Goal: Task Accomplishment & Management: Manage account settings

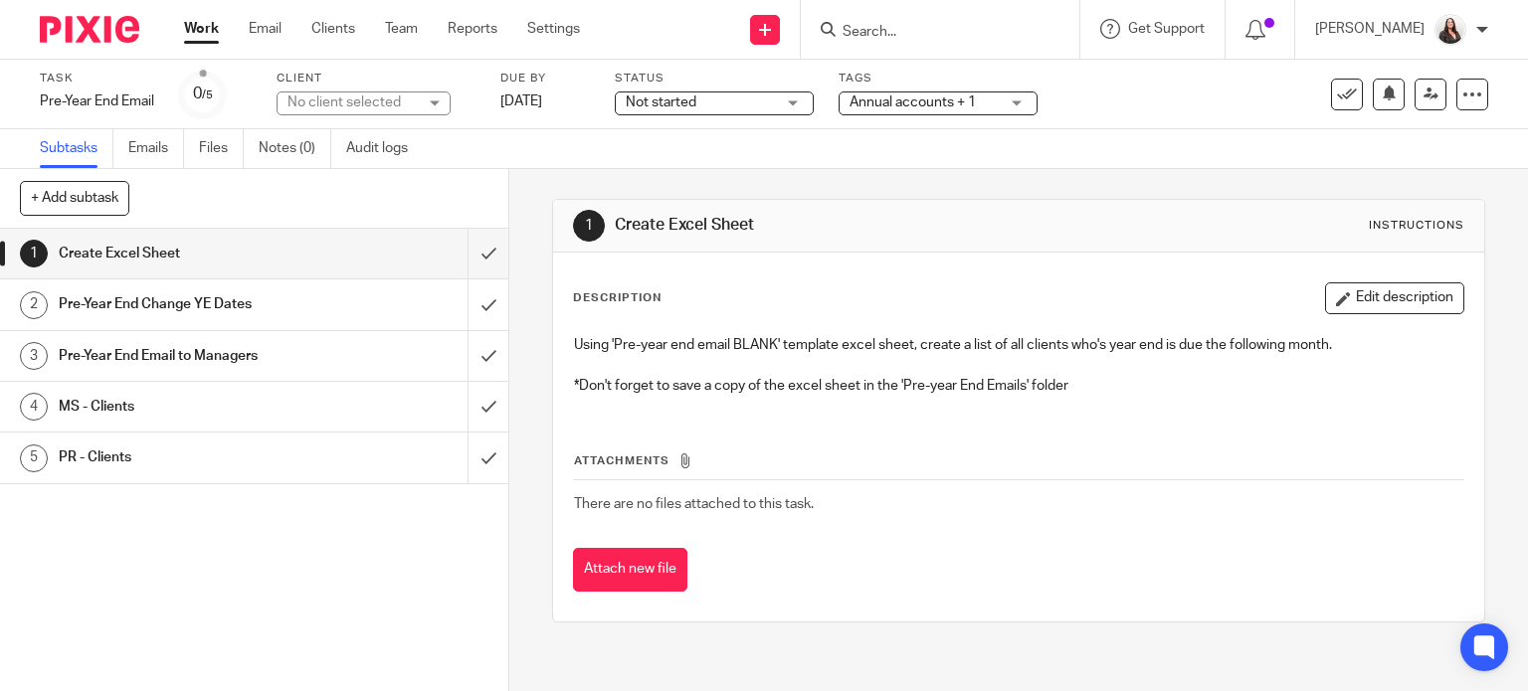
click at [931, 33] on input "Search" at bounding box center [930, 33] width 179 height 18
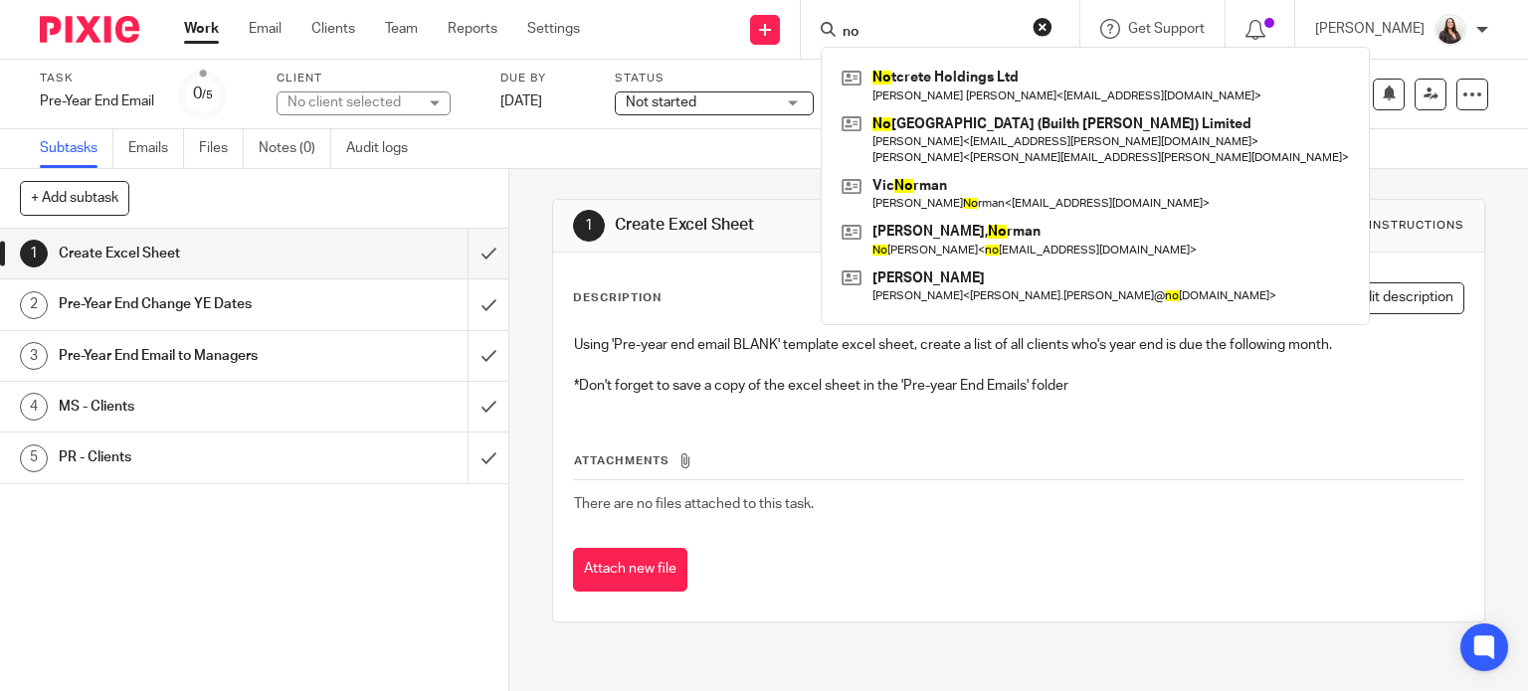
type input "n"
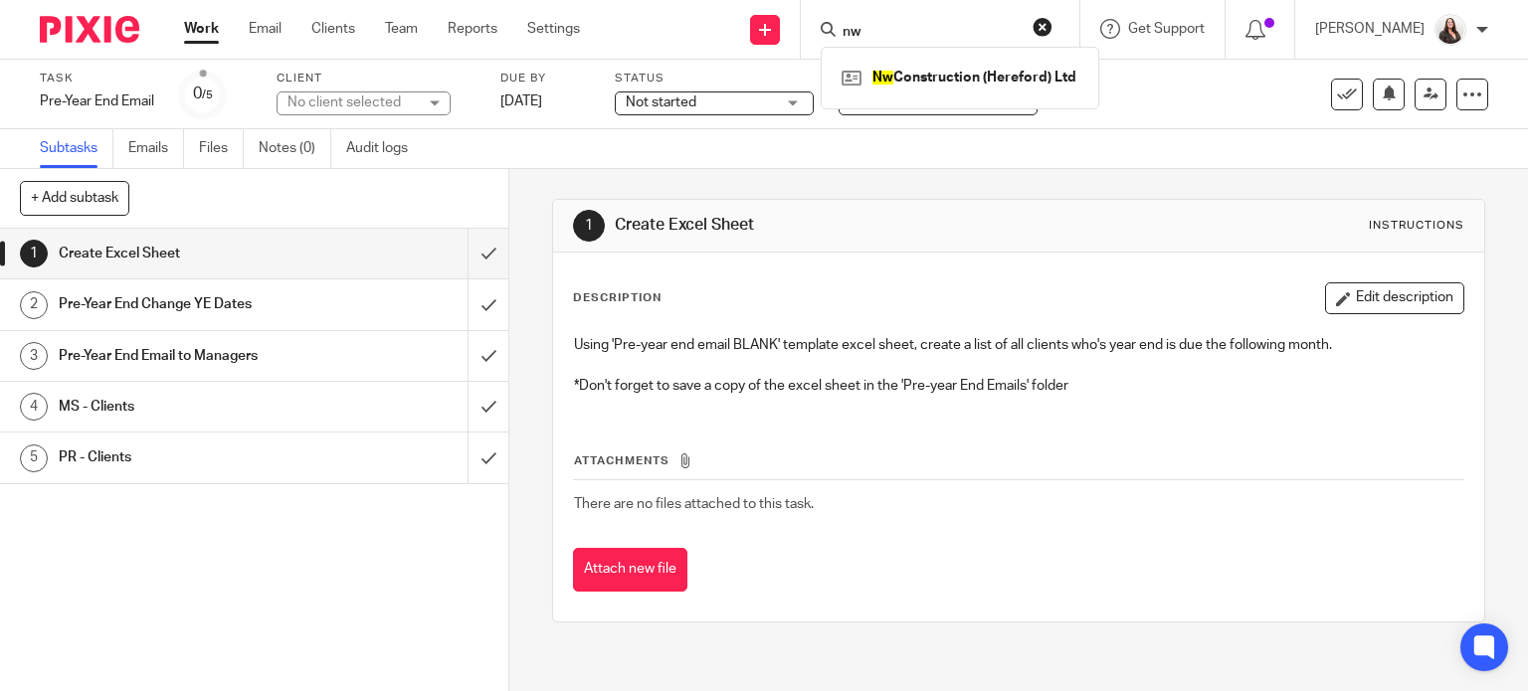
type input "n"
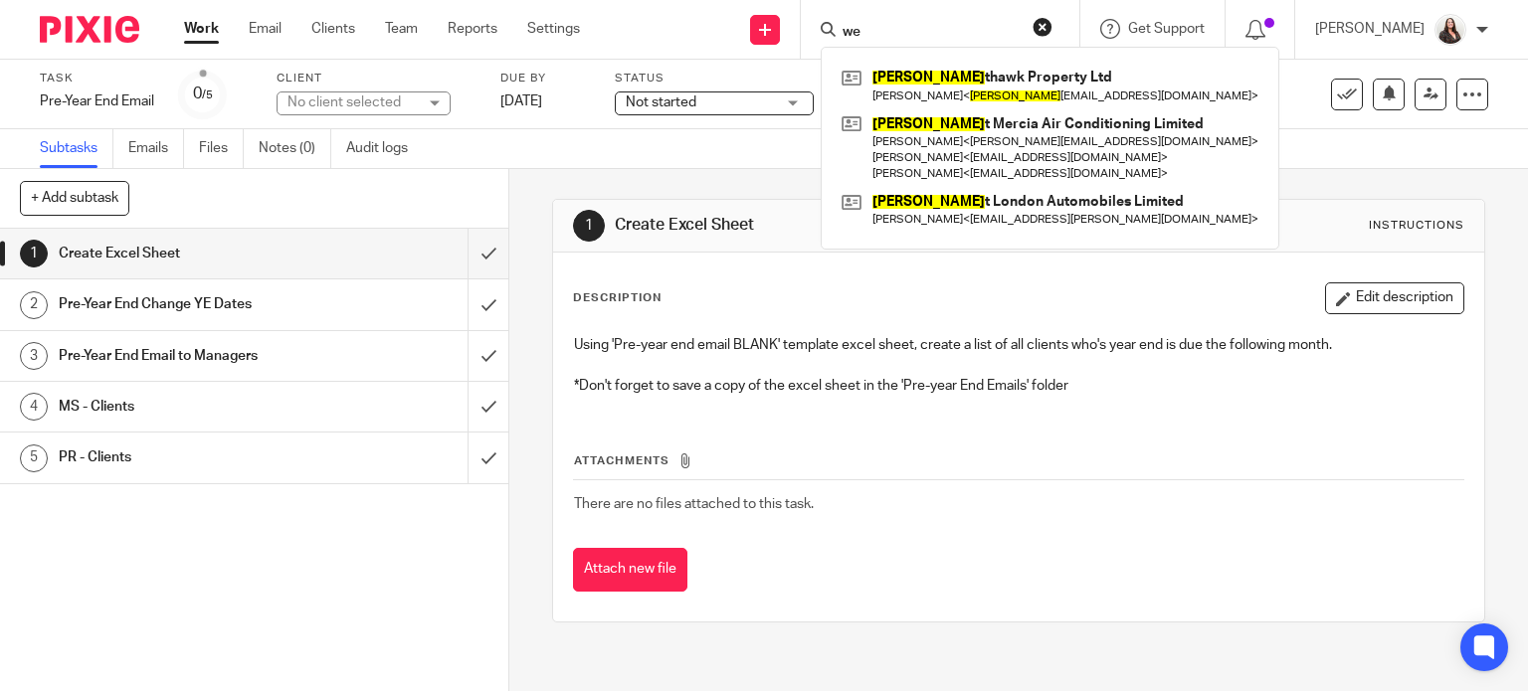
type input "w"
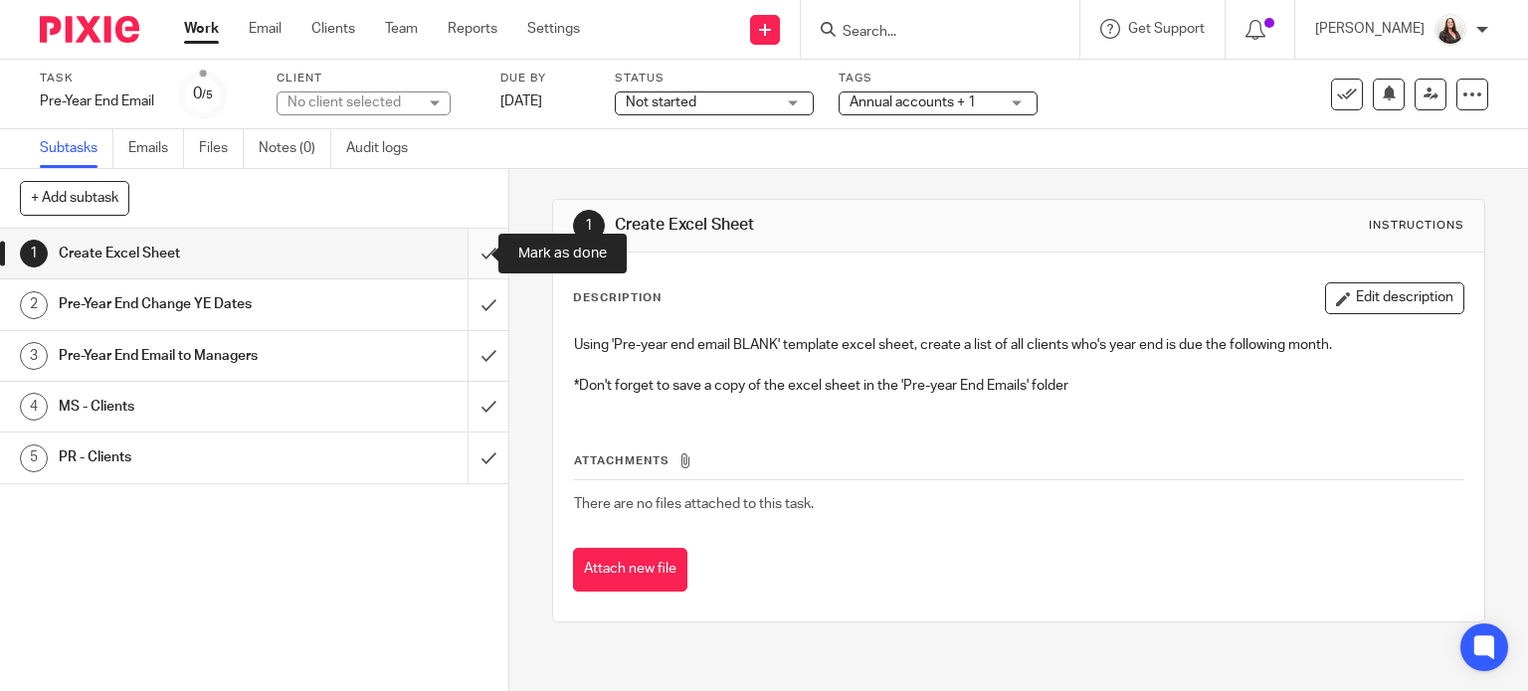
click at [468, 248] on input "submit" at bounding box center [254, 254] width 508 height 50
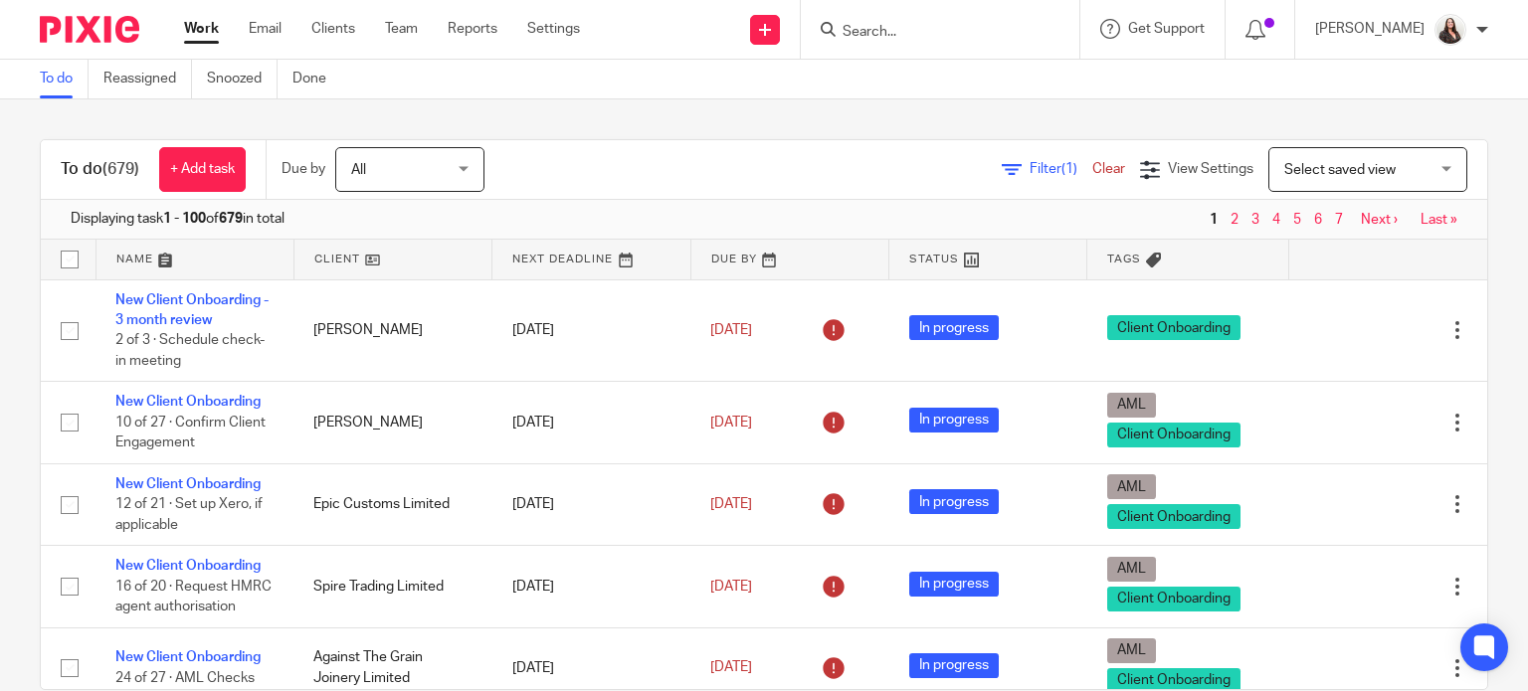
click at [1030, 172] on span "Filter (1)" at bounding box center [1061, 169] width 63 height 14
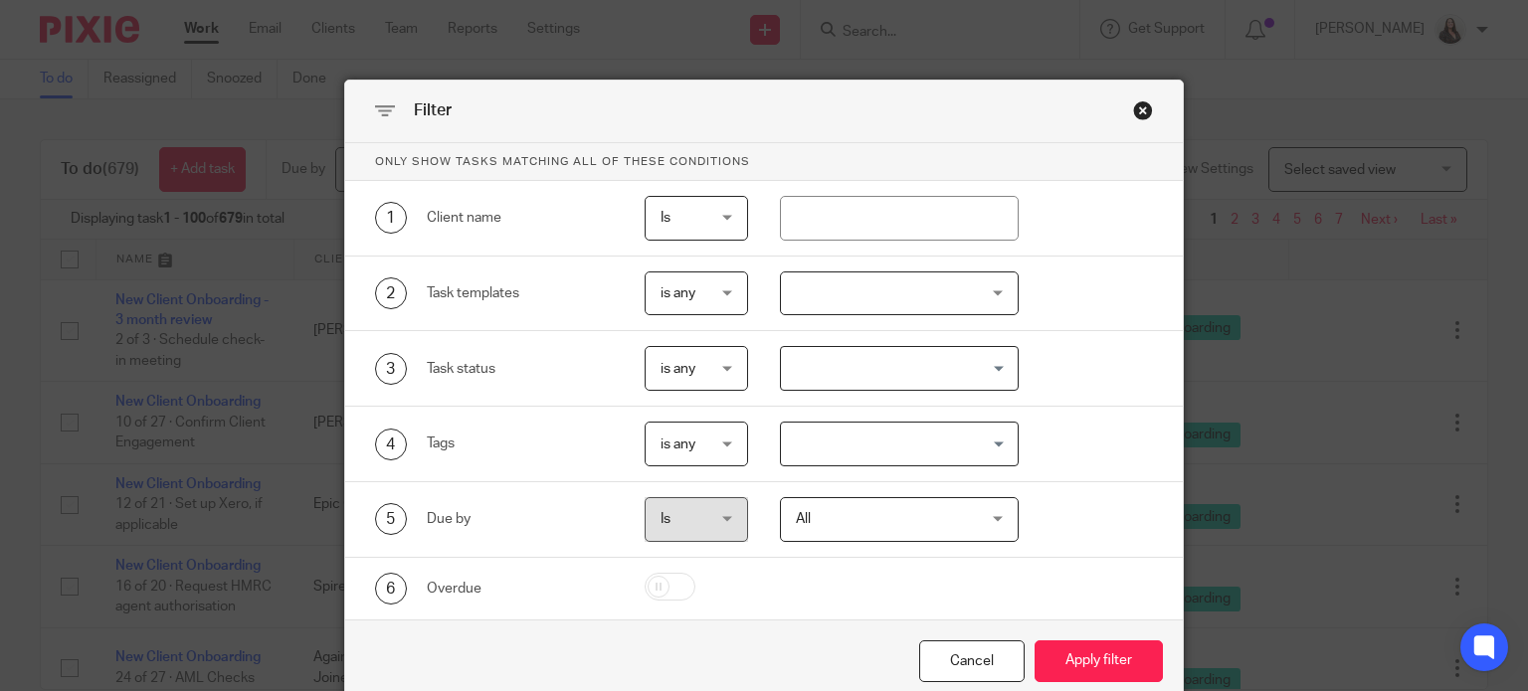
click at [868, 305] on div at bounding box center [899, 294] width 239 height 45
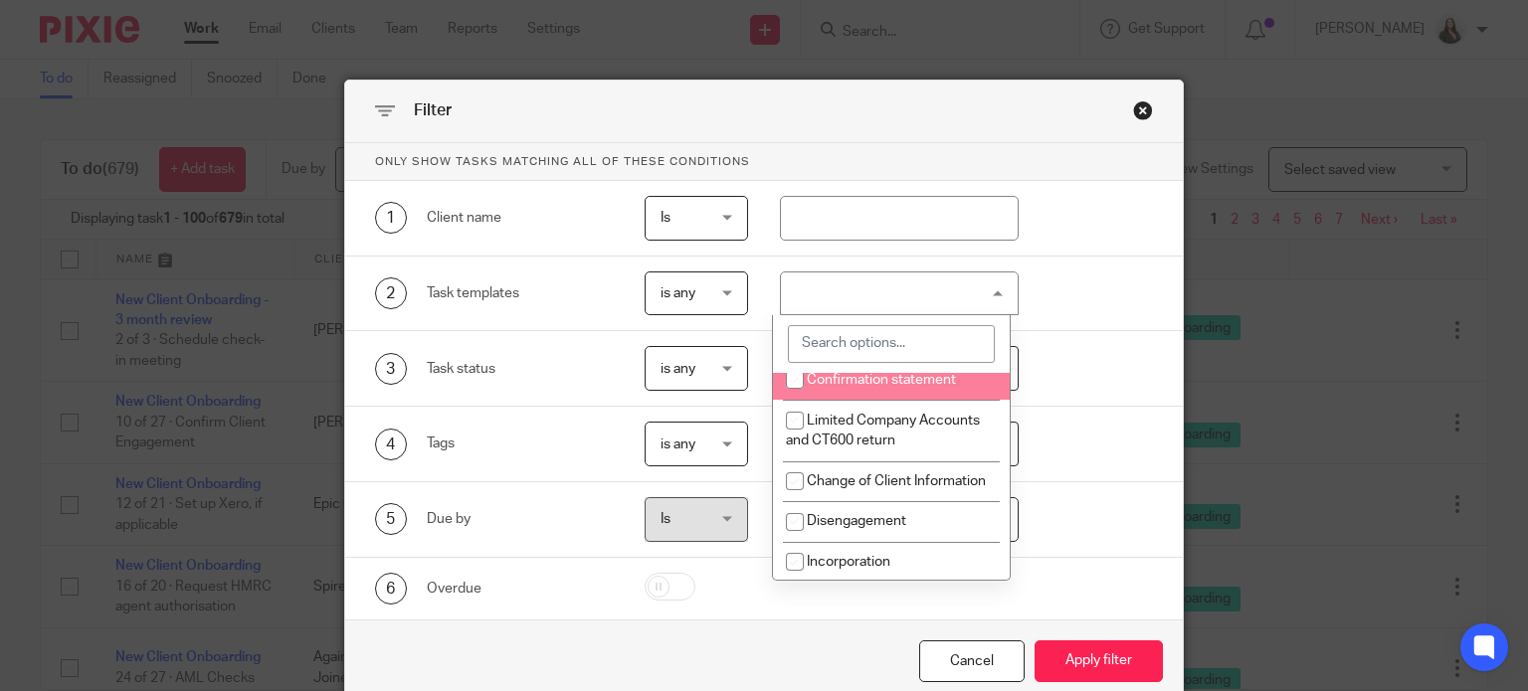
scroll to position [99, 0]
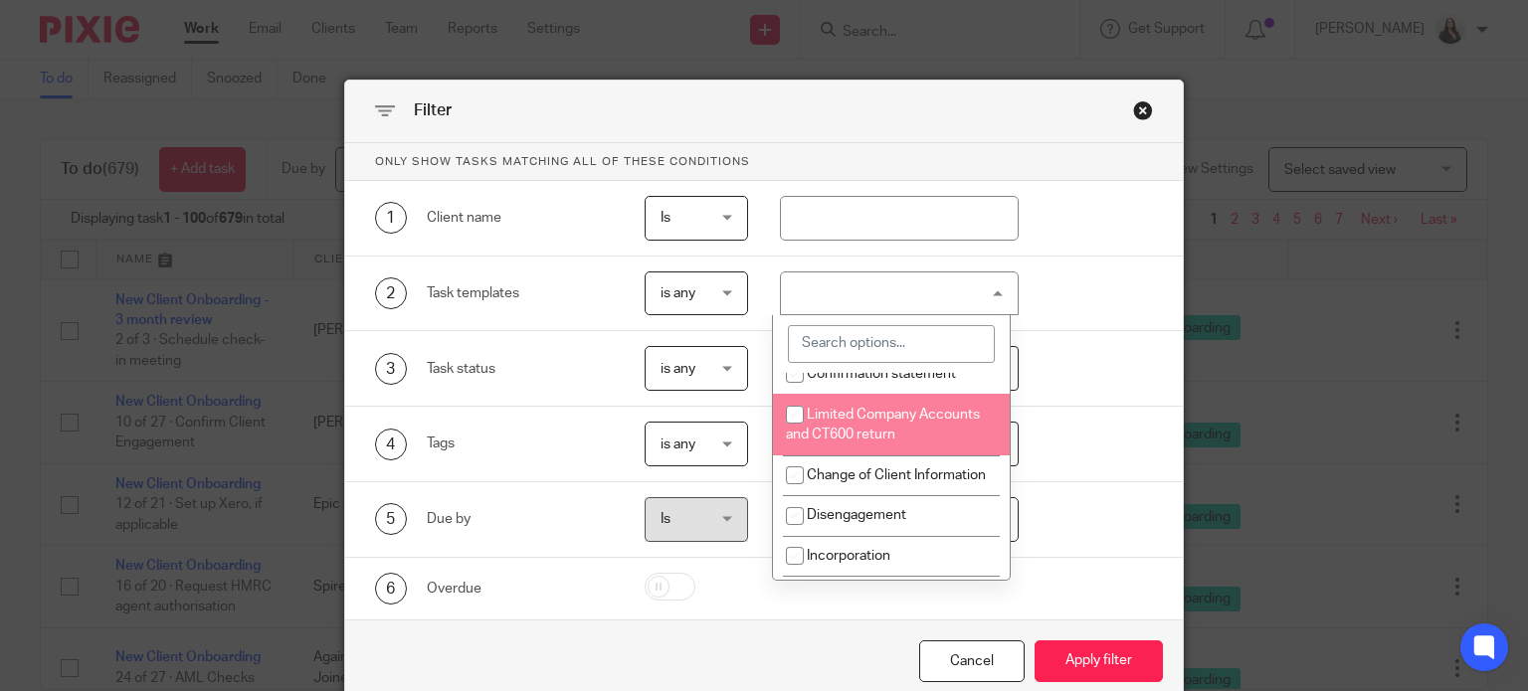
click at [864, 430] on span "Limited Company Accounts and CT600 return" at bounding box center [883, 425] width 194 height 35
checkbox input "true"
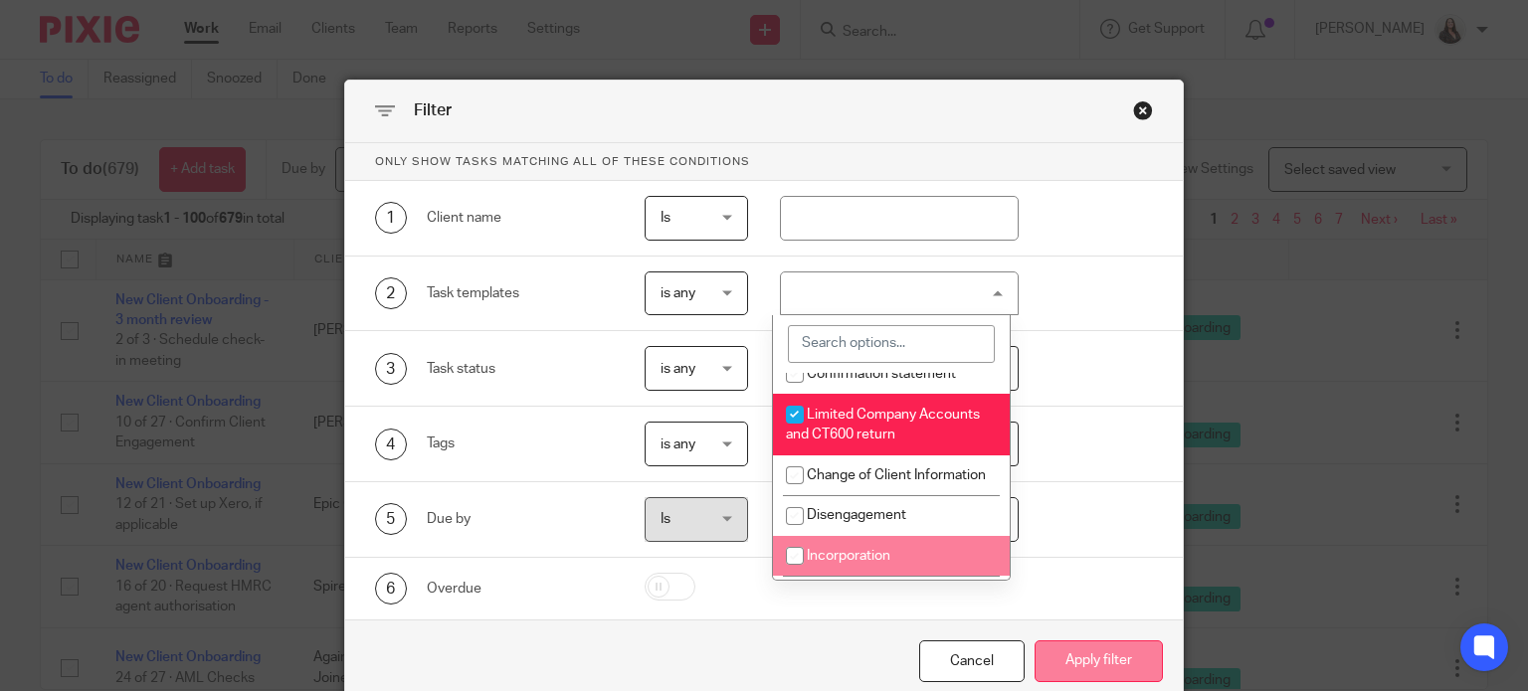
click at [1083, 663] on button "Apply filter" at bounding box center [1098, 662] width 128 height 43
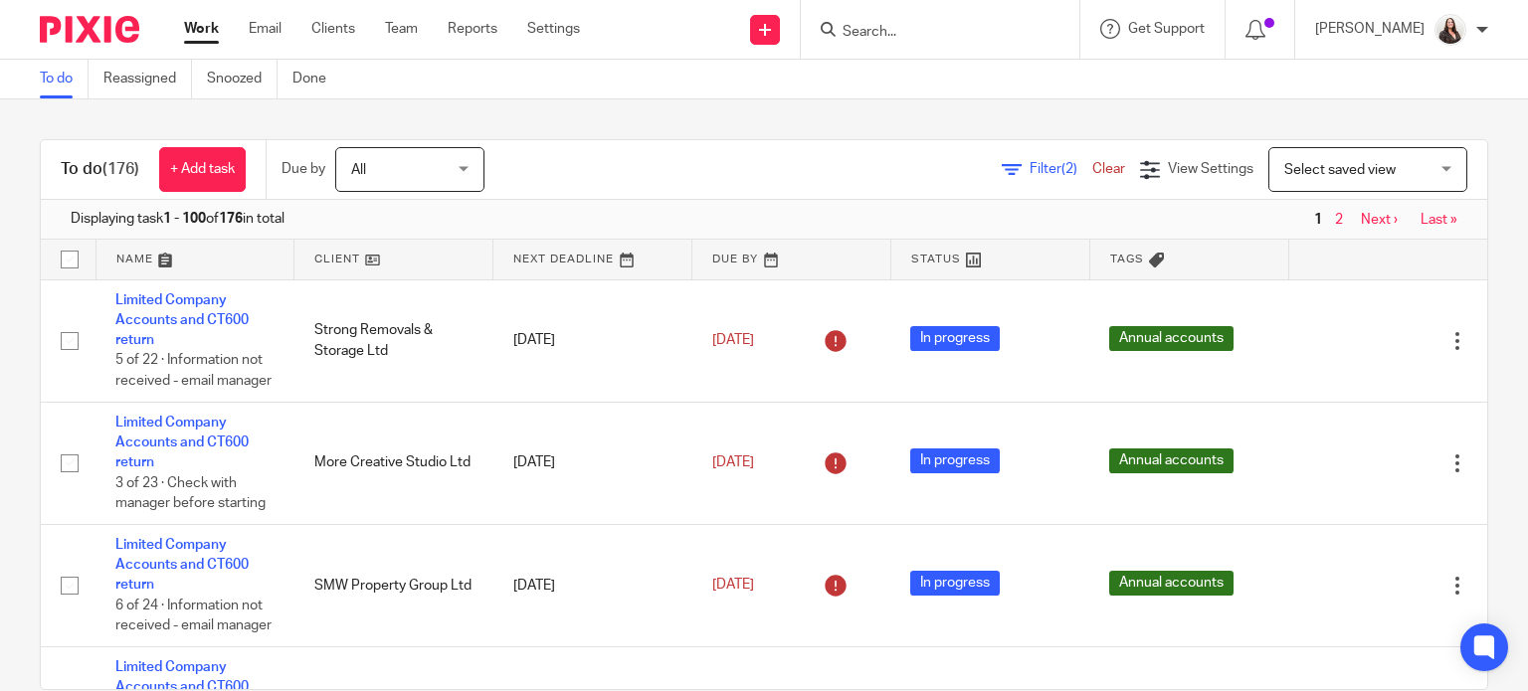
click at [728, 251] on link at bounding box center [791, 260] width 198 height 40
click at [708, 262] on link at bounding box center [791, 260] width 198 height 40
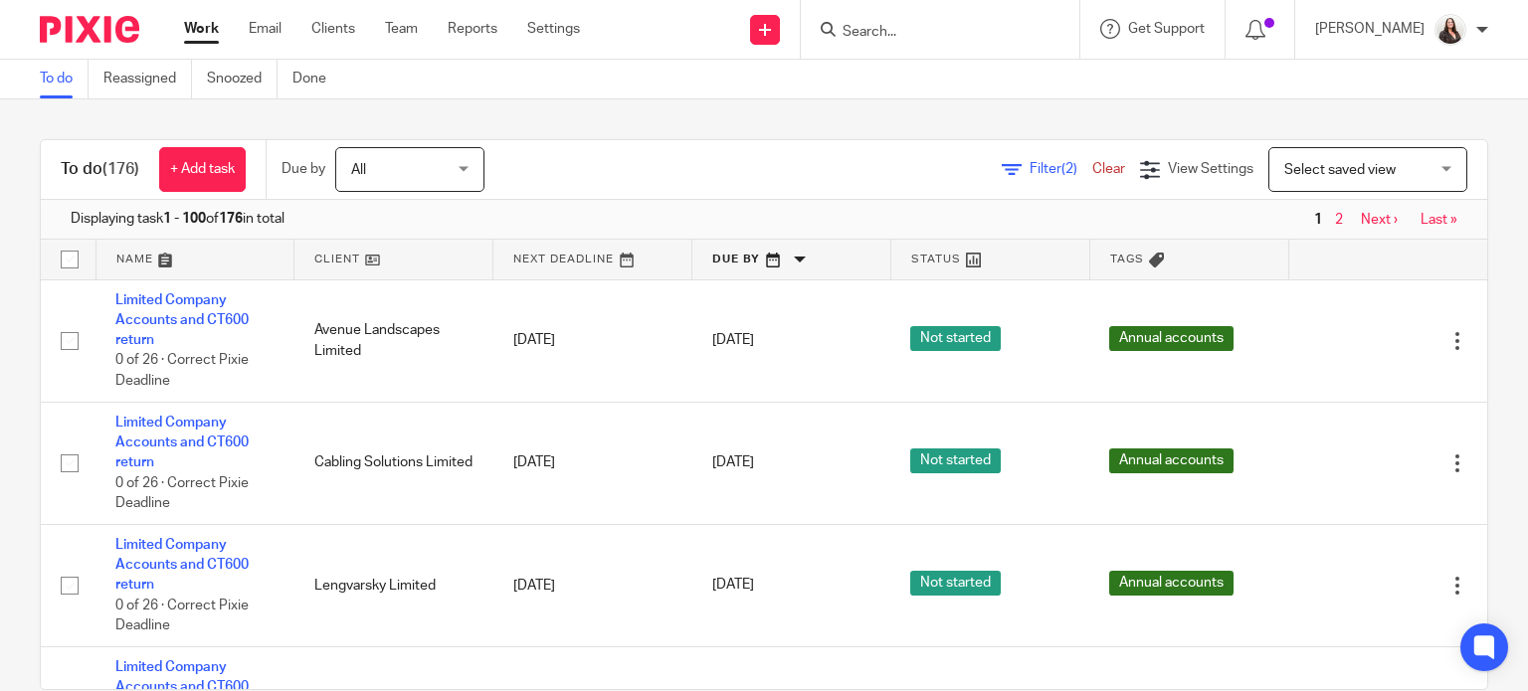
click at [916, 35] on input "Search" at bounding box center [930, 33] width 179 height 18
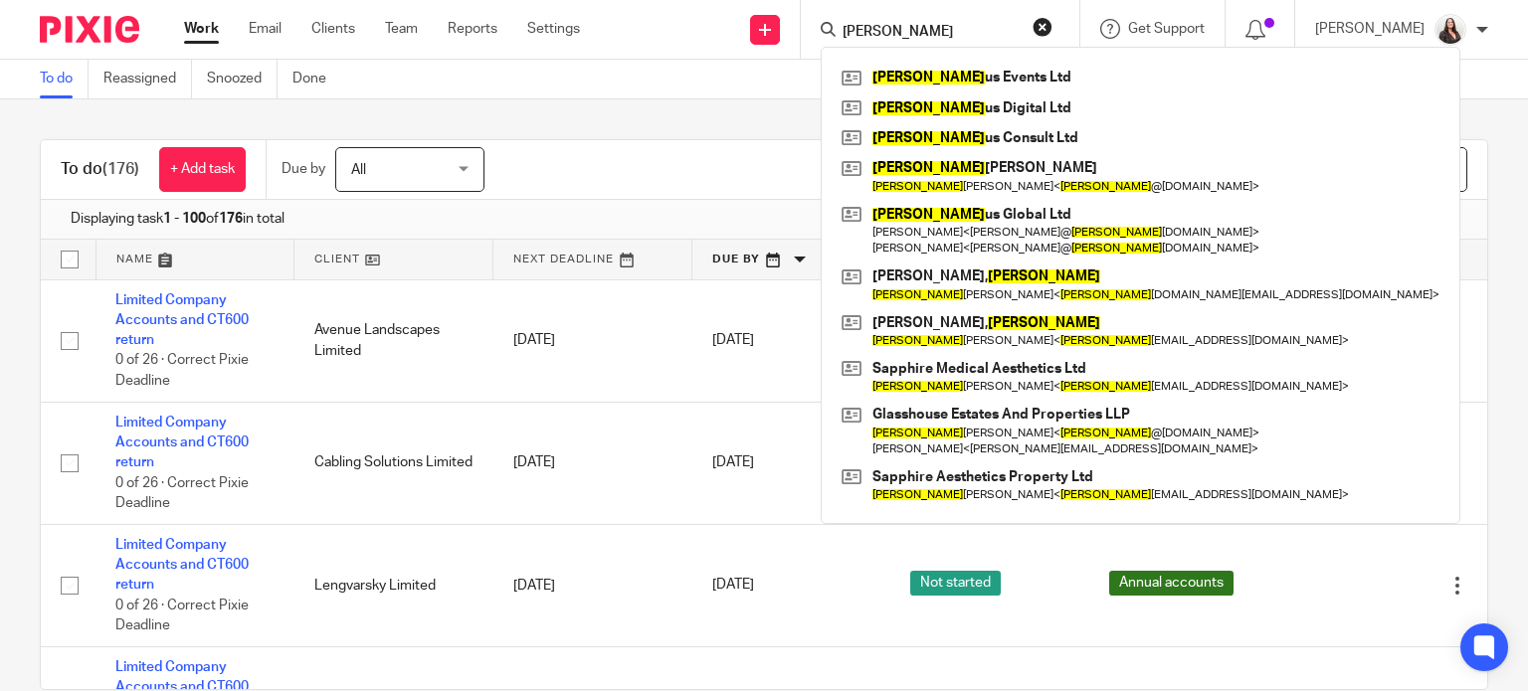
type input "emma"
click at [619, 177] on div "Filter (2) Clear View Settings View Settings (2) Filters Clear Save Manage save…" at bounding box center [1003, 169] width 968 height 45
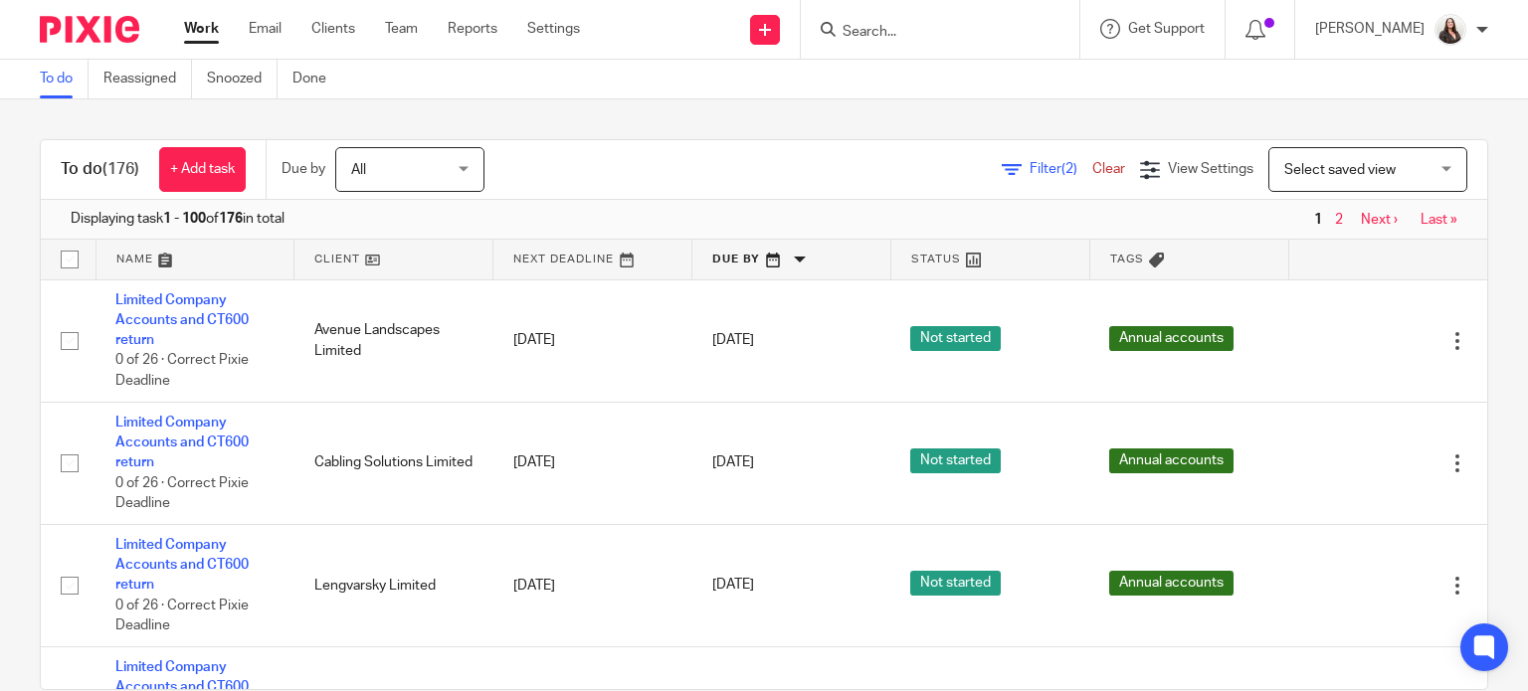
click at [1030, 171] on span "Filter (2)" at bounding box center [1061, 169] width 63 height 14
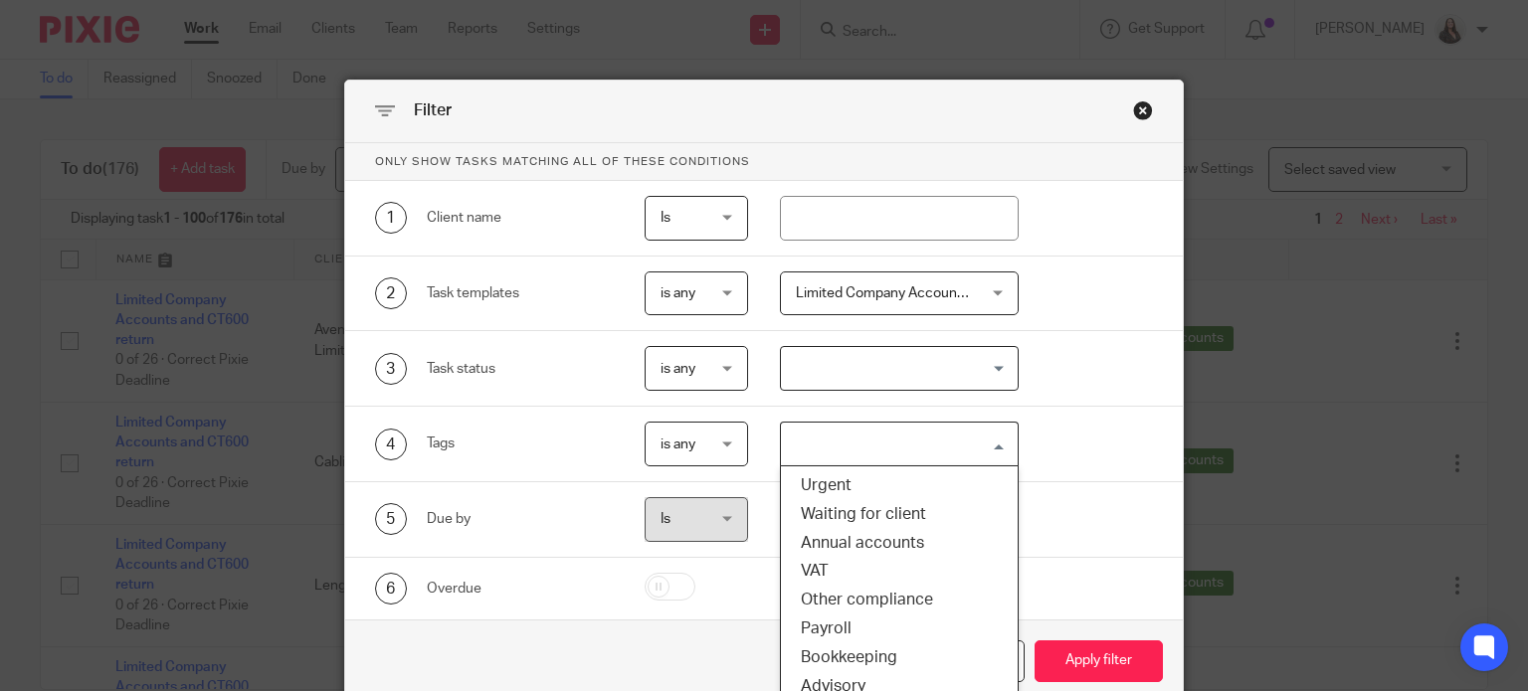
click at [860, 455] on input "Search for option" at bounding box center [895, 444] width 224 height 35
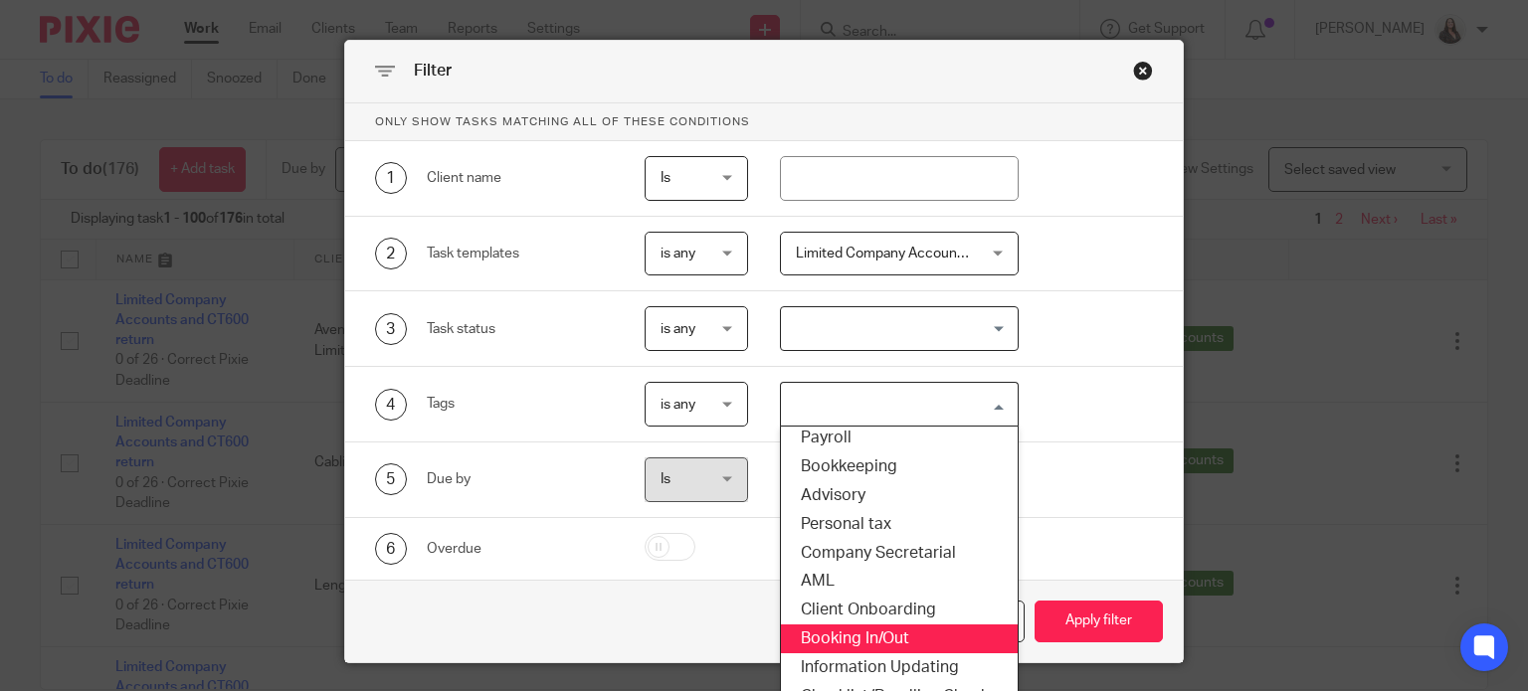
scroll to position [120, 0]
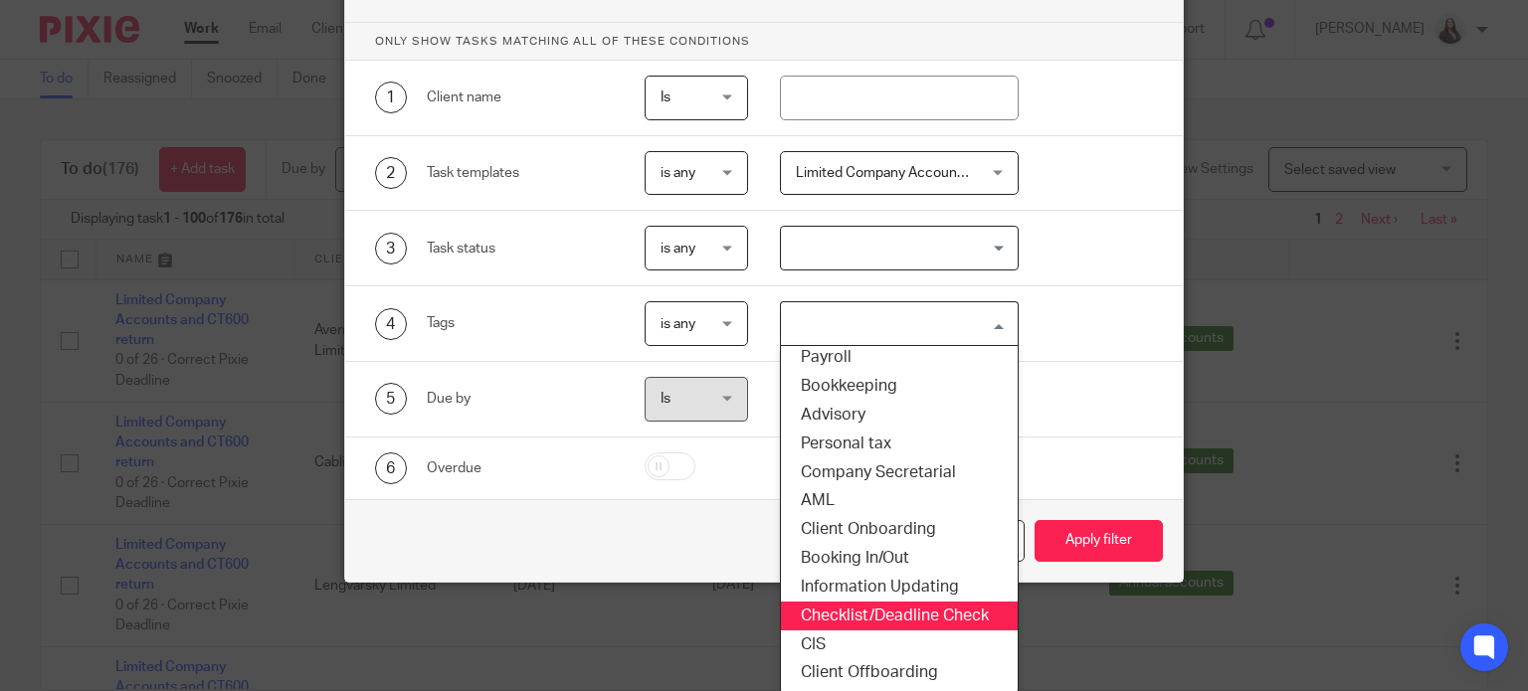
click at [844, 610] on li "Checklist/Deadline Check" at bounding box center [899, 616] width 237 height 29
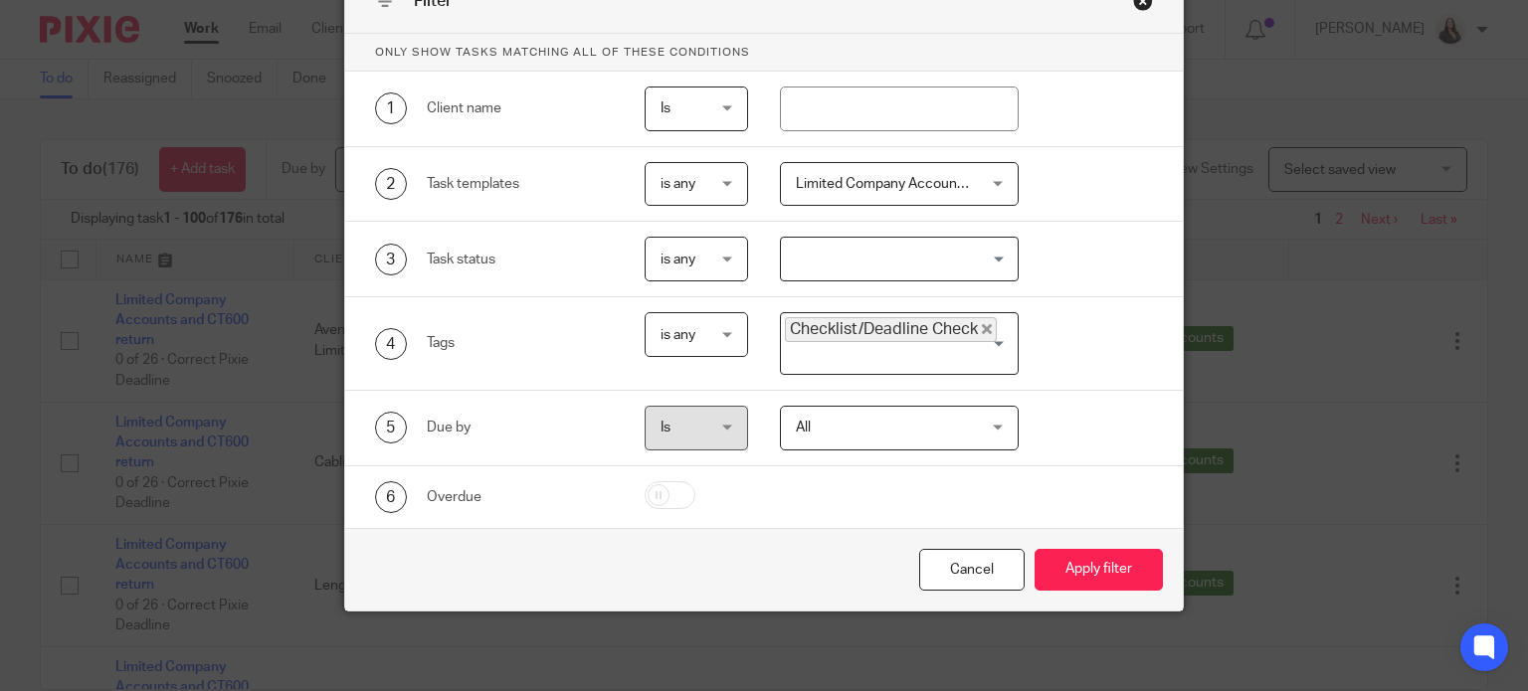
scroll to position [106, 0]
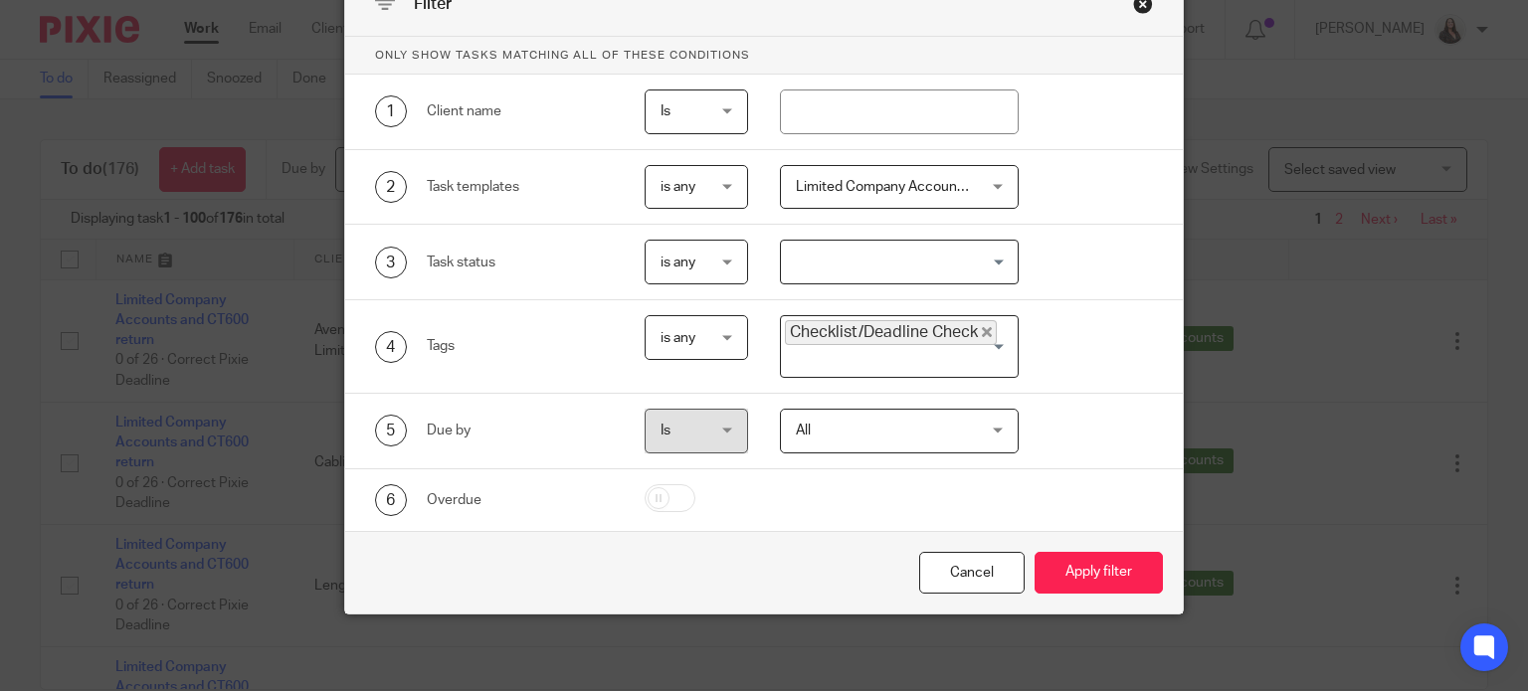
click at [990, 184] on div "Limited Company Accounts and CT600 return" at bounding box center [899, 187] width 239 height 45
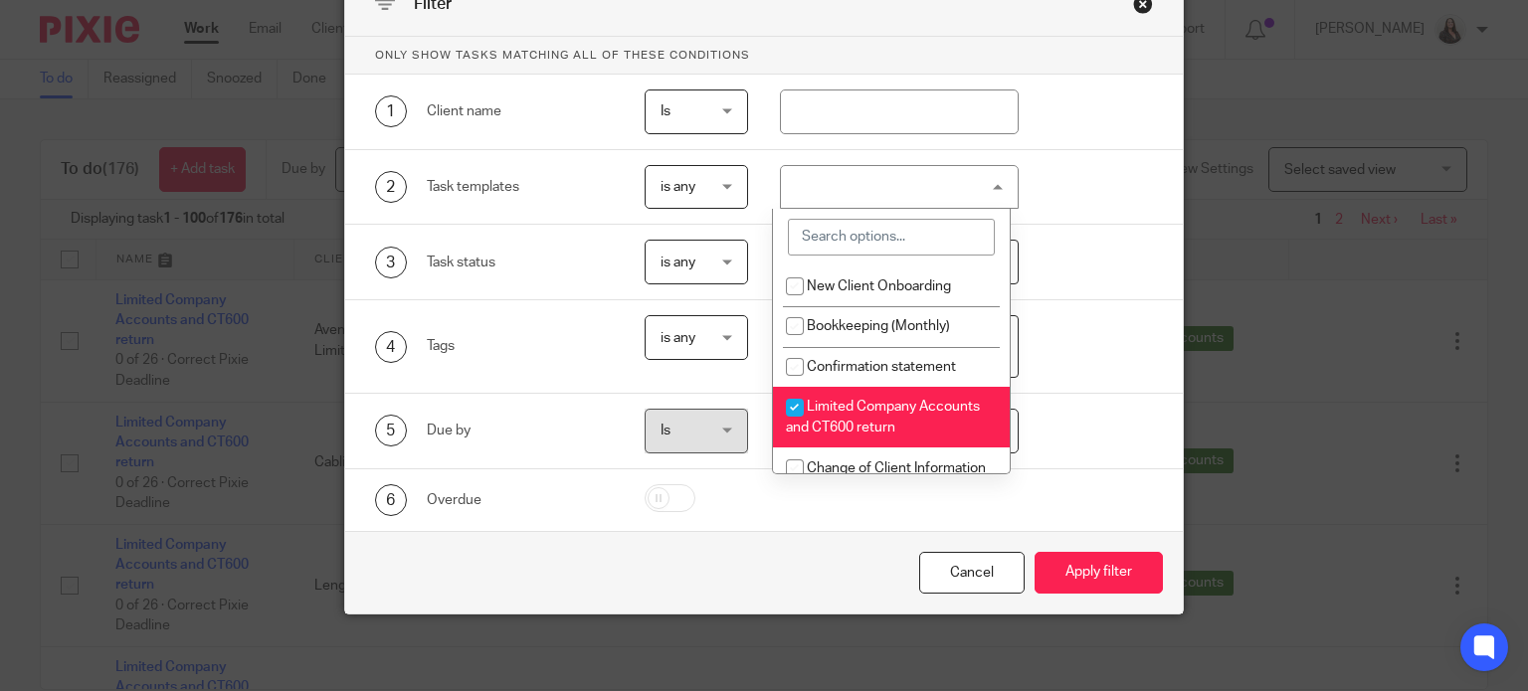
drag, startPoint x: 796, startPoint y: 408, endPoint x: 832, endPoint y: 419, distance: 37.4
click at [795, 408] on input "checkbox" at bounding box center [795, 408] width 38 height 38
checkbox input "false"
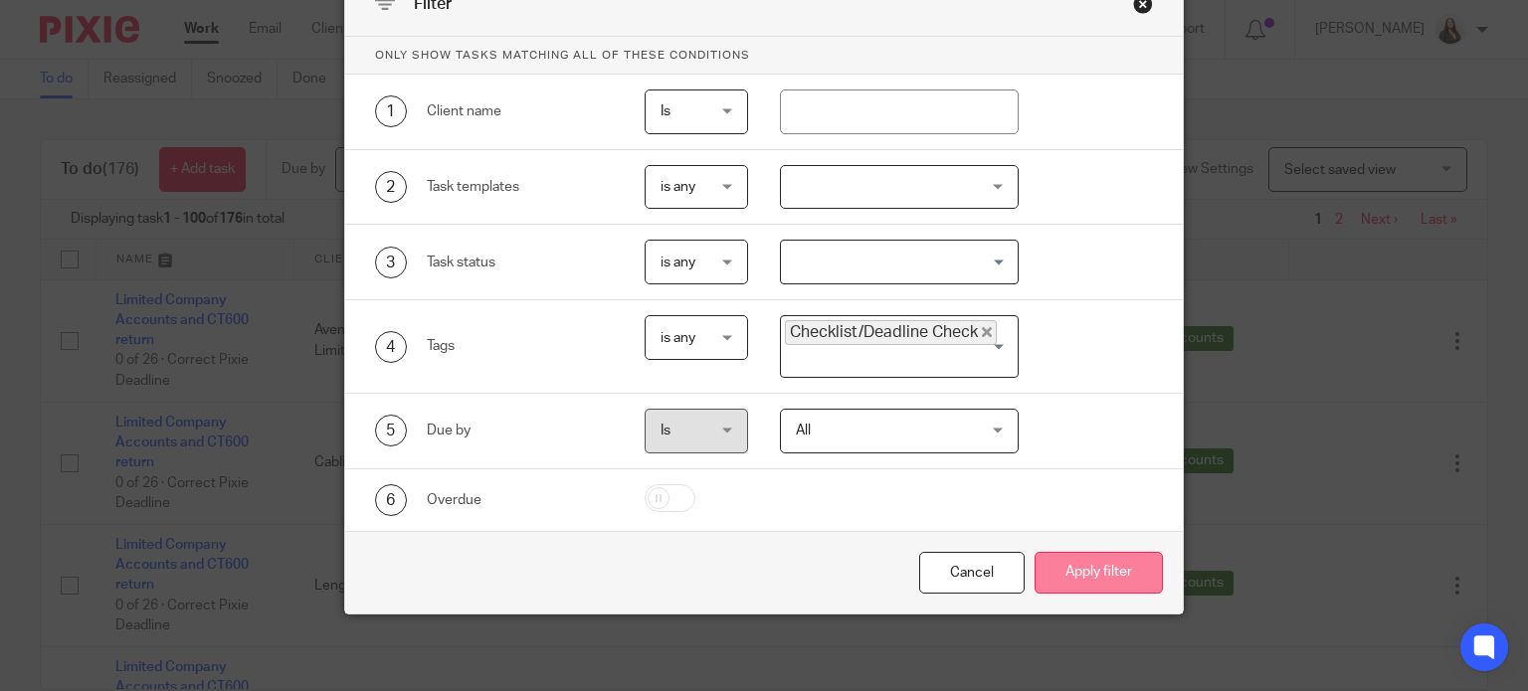
click at [1090, 564] on button "Apply filter" at bounding box center [1098, 573] width 128 height 43
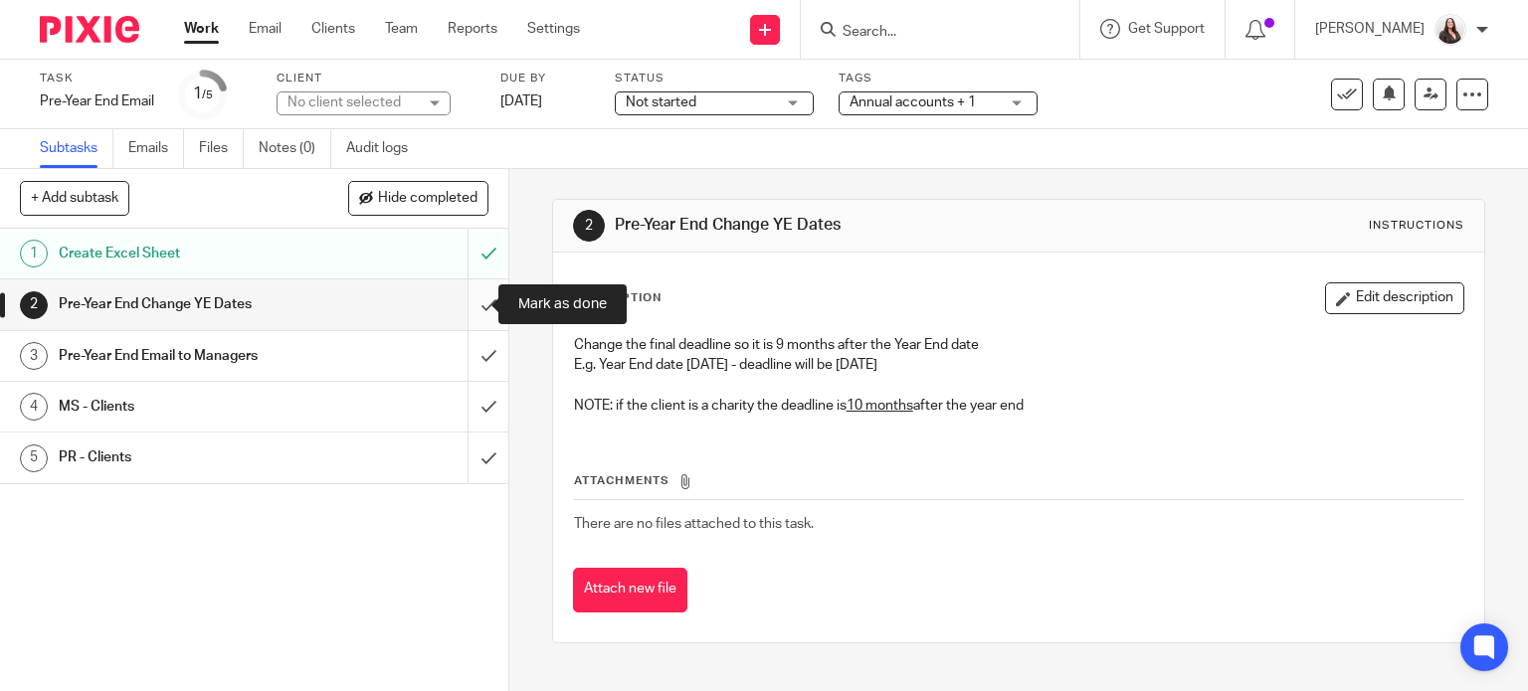
click at [466, 305] on input "submit" at bounding box center [254, 305] width 508 height 50
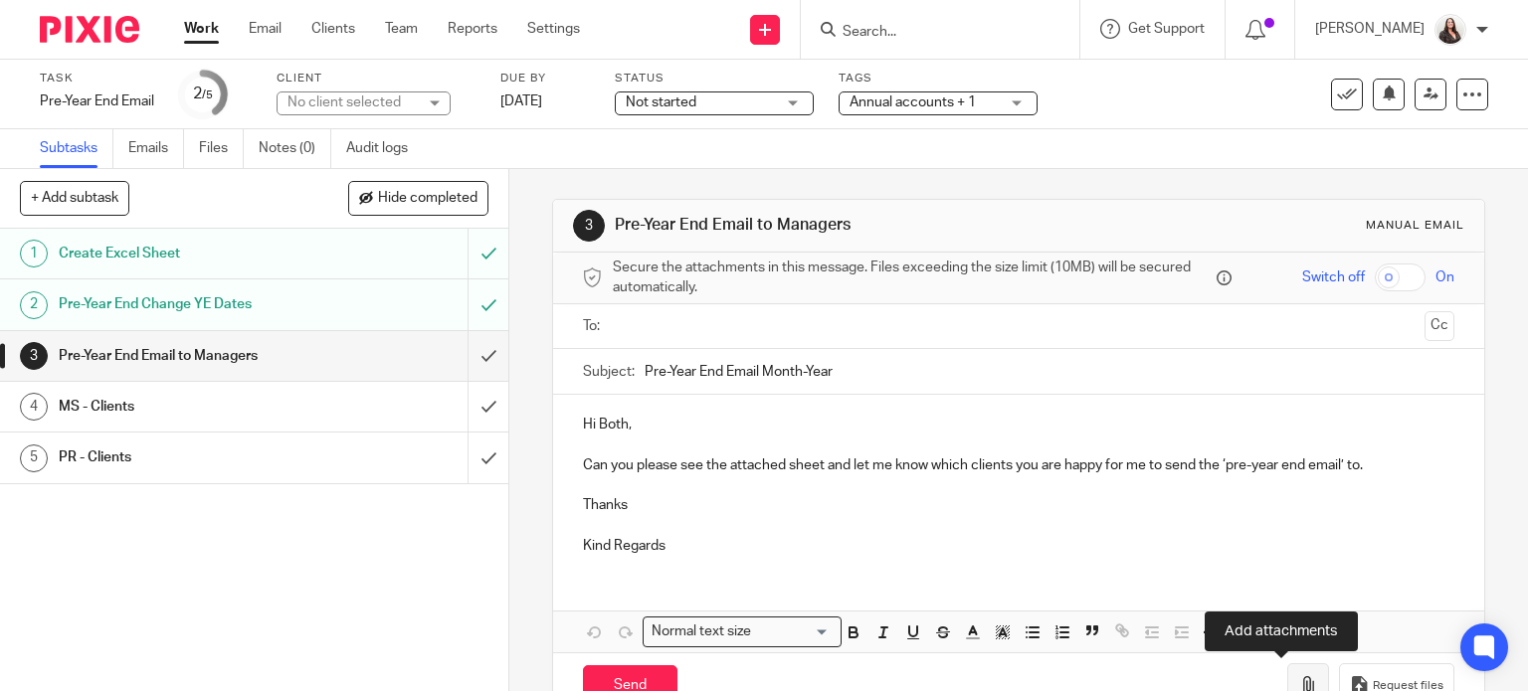
click at [1298, 676] on icon "button" at bounding box center [1308, 686] width 20 height 20
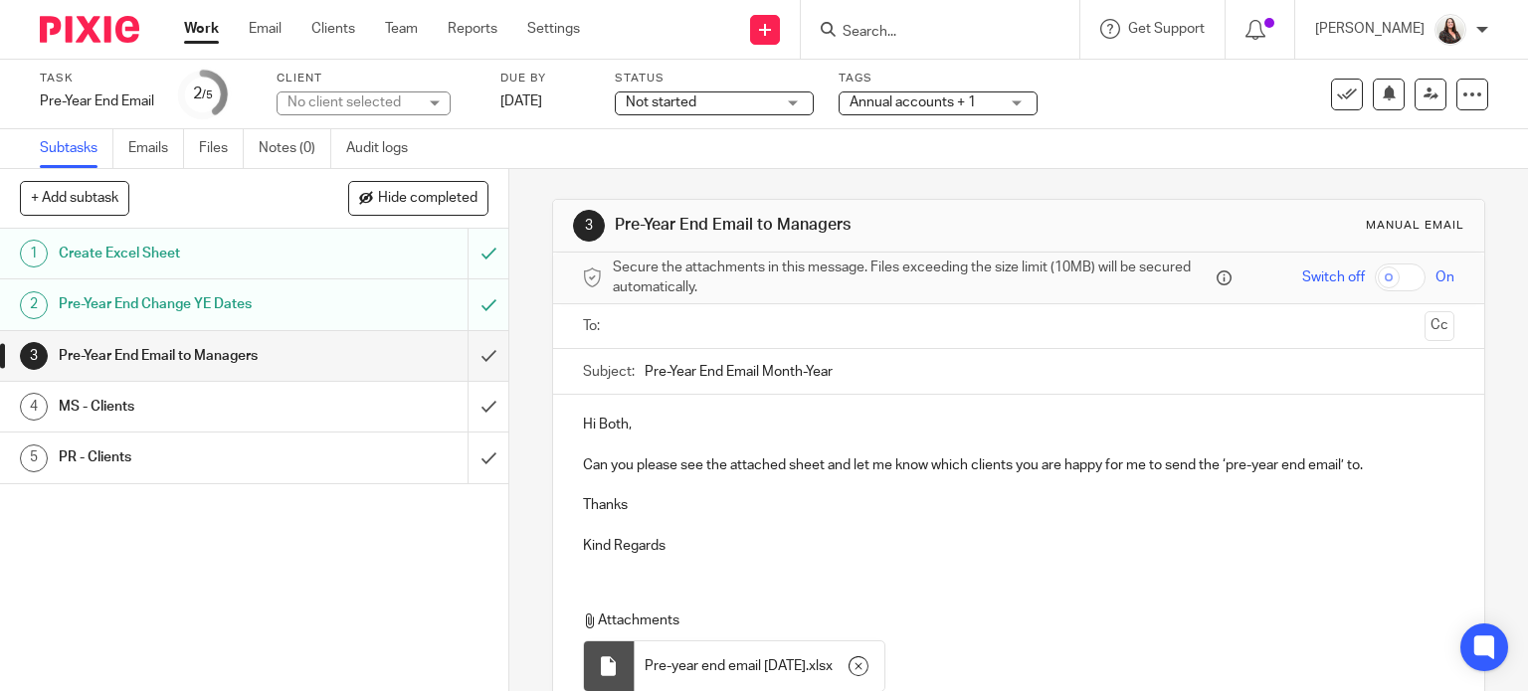
click at [615, 328] on ul at bounding box center [1020, 326] width 811 height 33
click at [653, 329] on input "text" at bounding box center [1018, 326] width 797 height 23
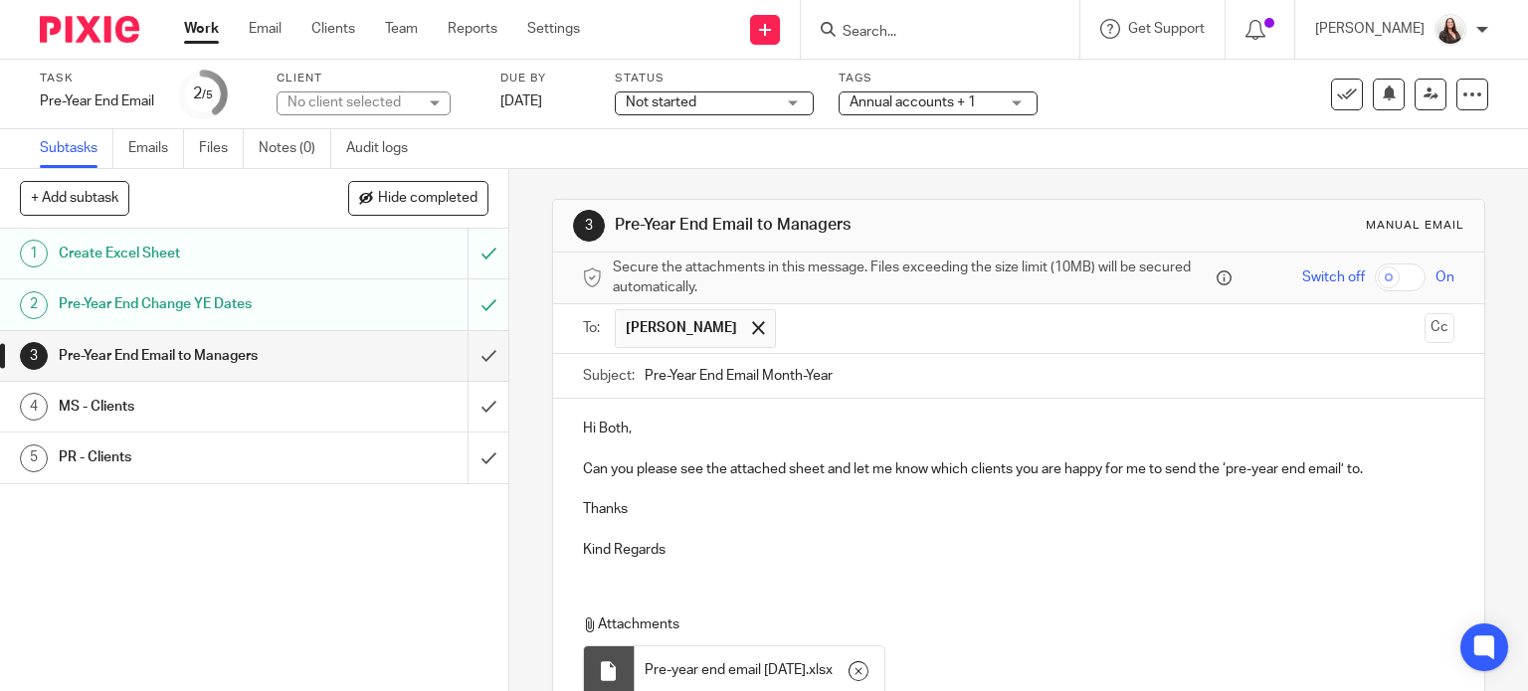
click at [1424, 330] on button "Cc" at bounding box center [1439, 328] width 30 height 30
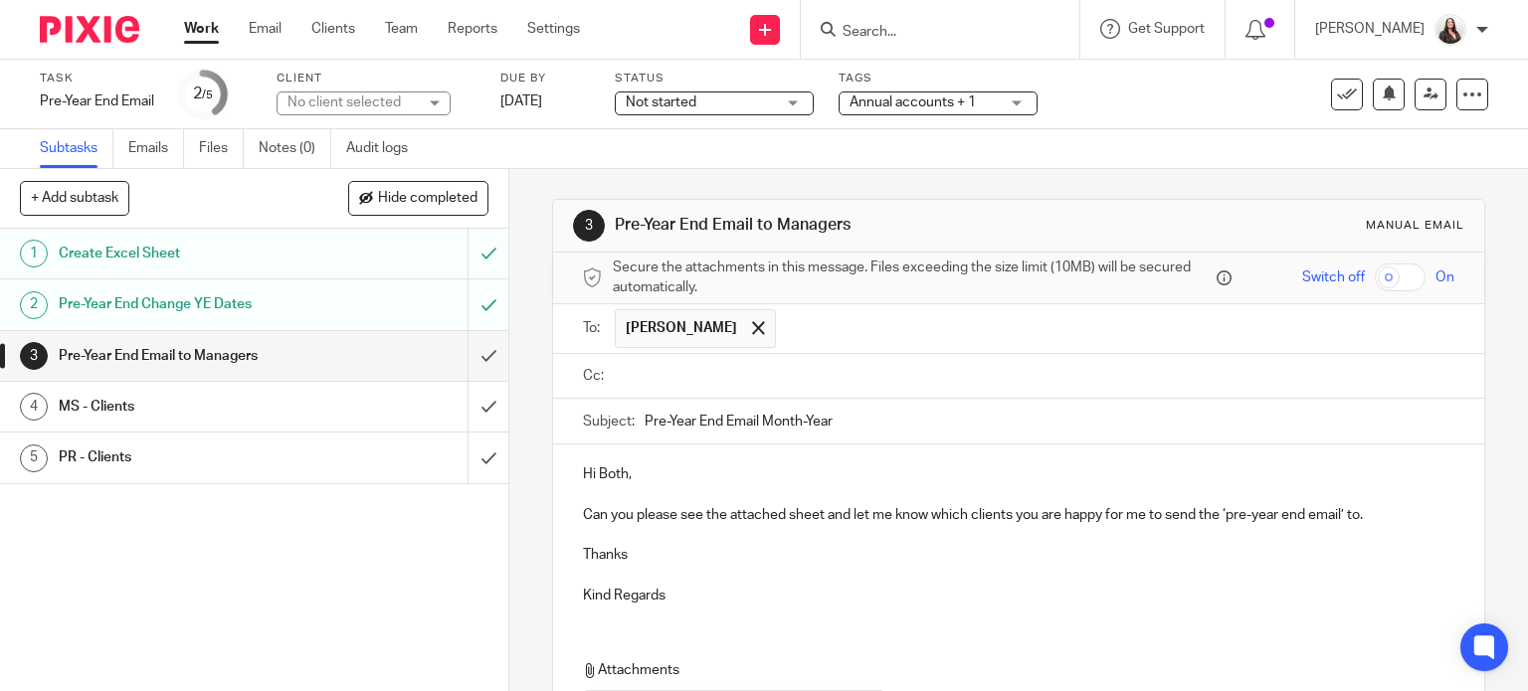
click at [678, 374] on input "text" at bounding box center [1033, 376] width 827 height 23
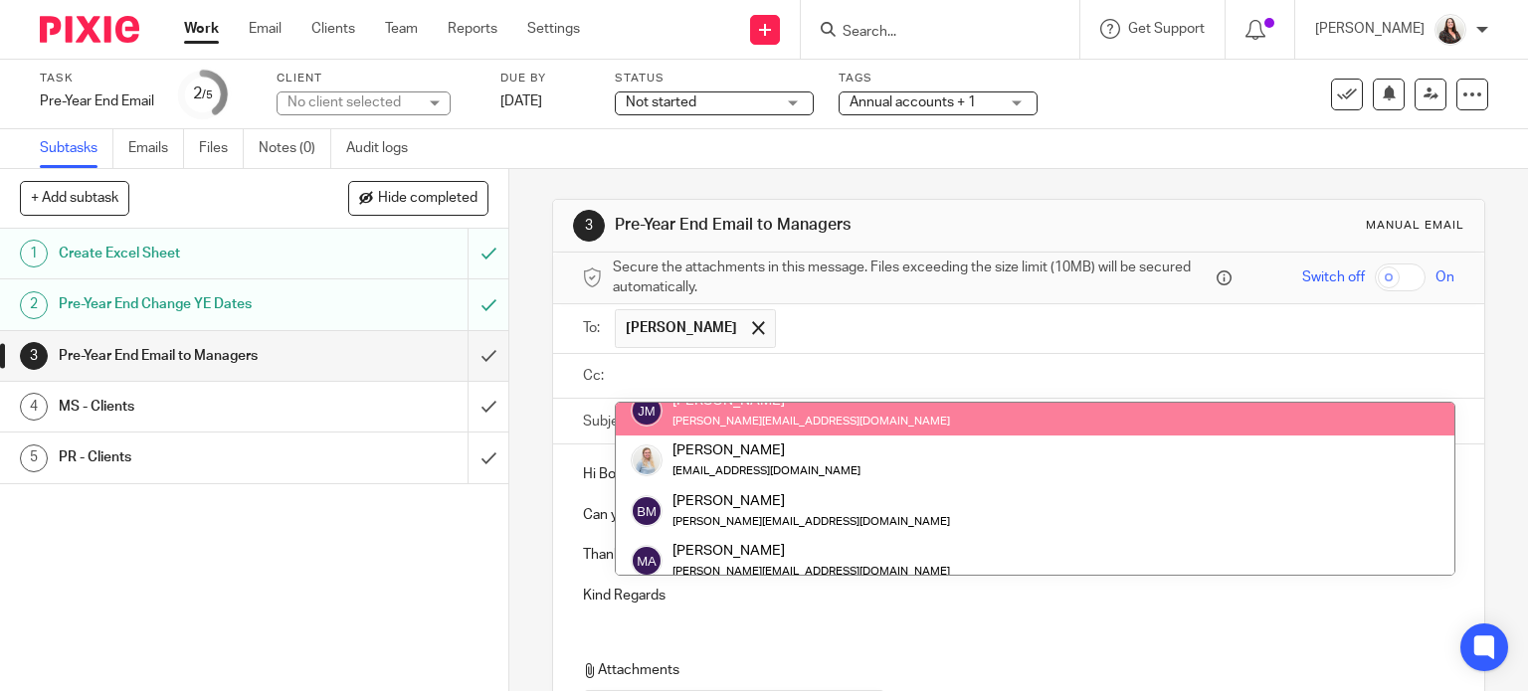
scroll to position [174, 0]
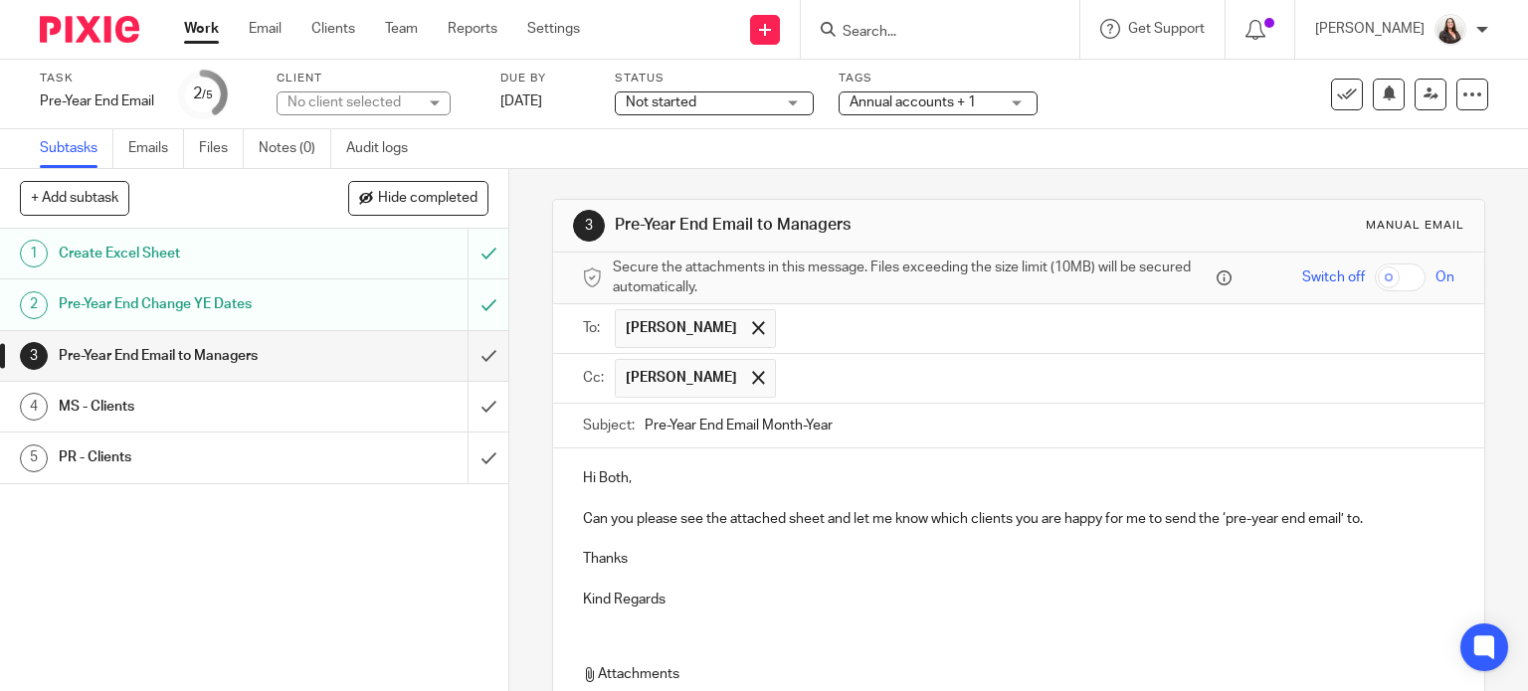
click at [755, 426] on input "Pre-Year End Email Month-Year" at bounding box center [1050, 426] width 811 height 45
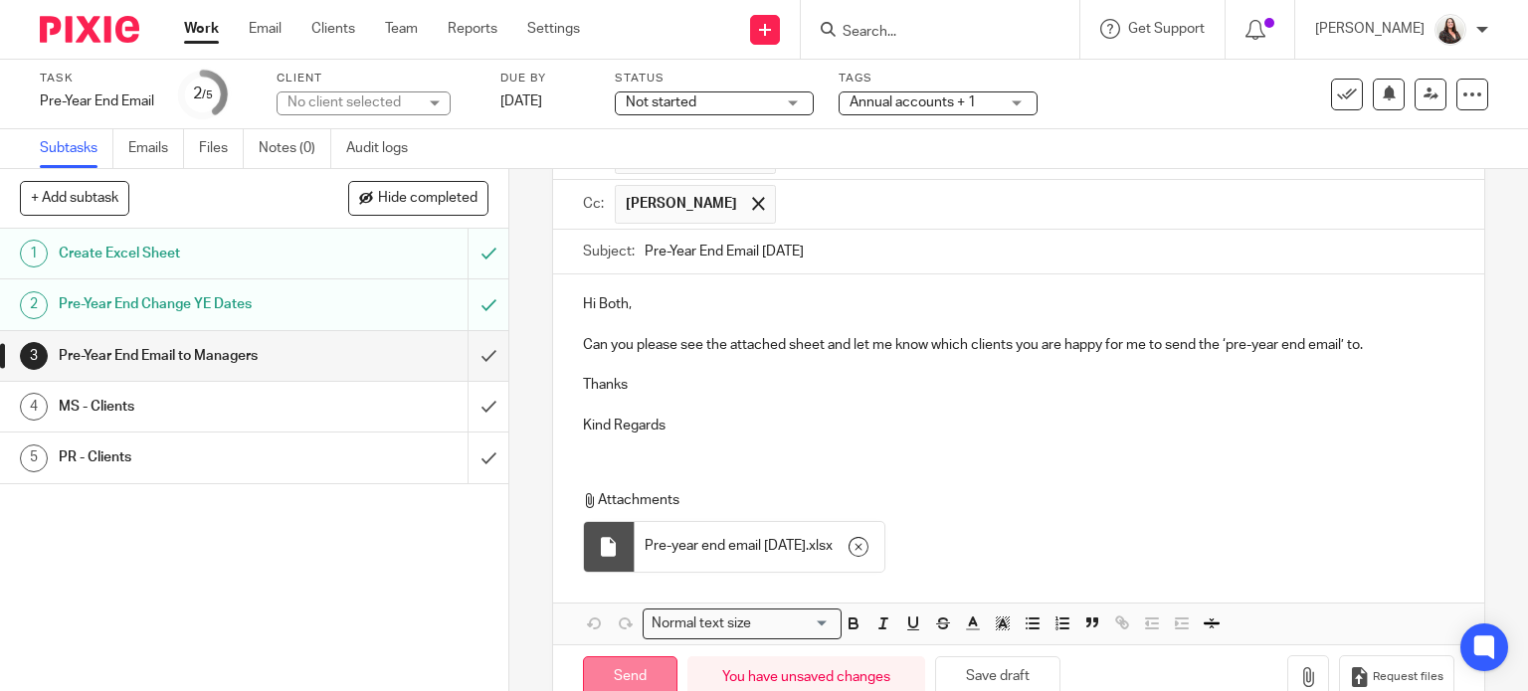
type input "Pre-Year End Email Sept 2025"
drag, startPoint x: 640, startPoint y: 670, endPoint x: 679, endPoint y: 612, distance: 70.9
click at [637, 669] on input "Send" at bounding box center [630, 678] width 94 height 43
type input "Sent"
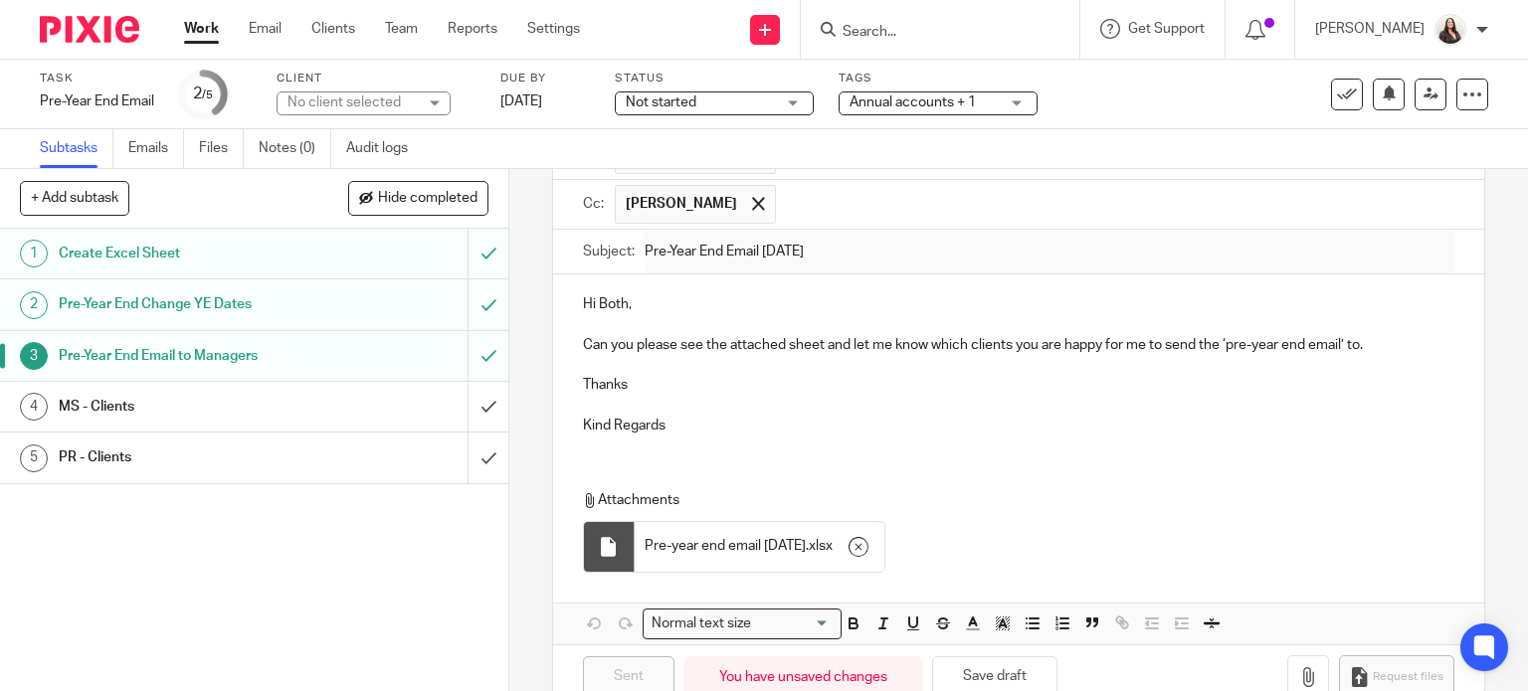
click at [280, 403] on h1 "MS - Clients" at bounding box center [189, 407] width 260 height 30
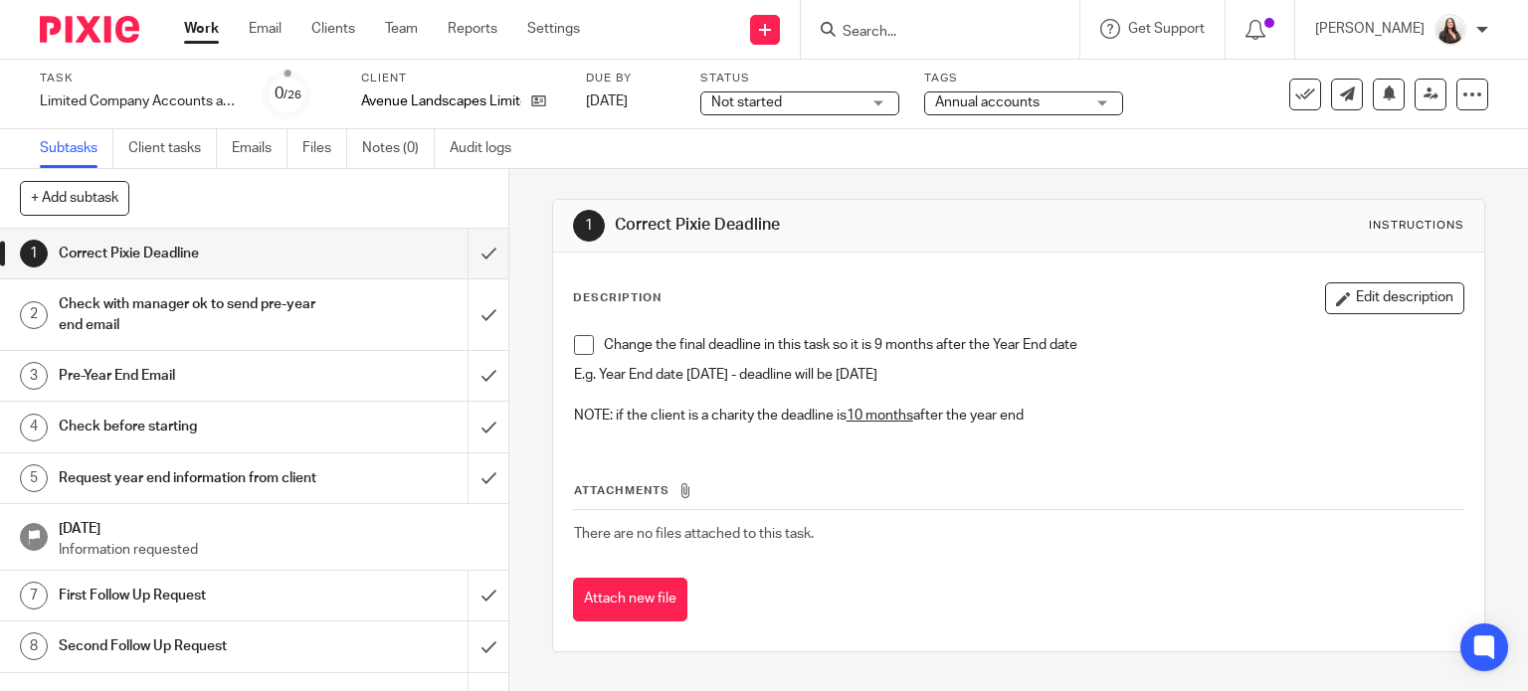
click at [576, 342] on span at bounding box center [584, 345] width 20 height 20
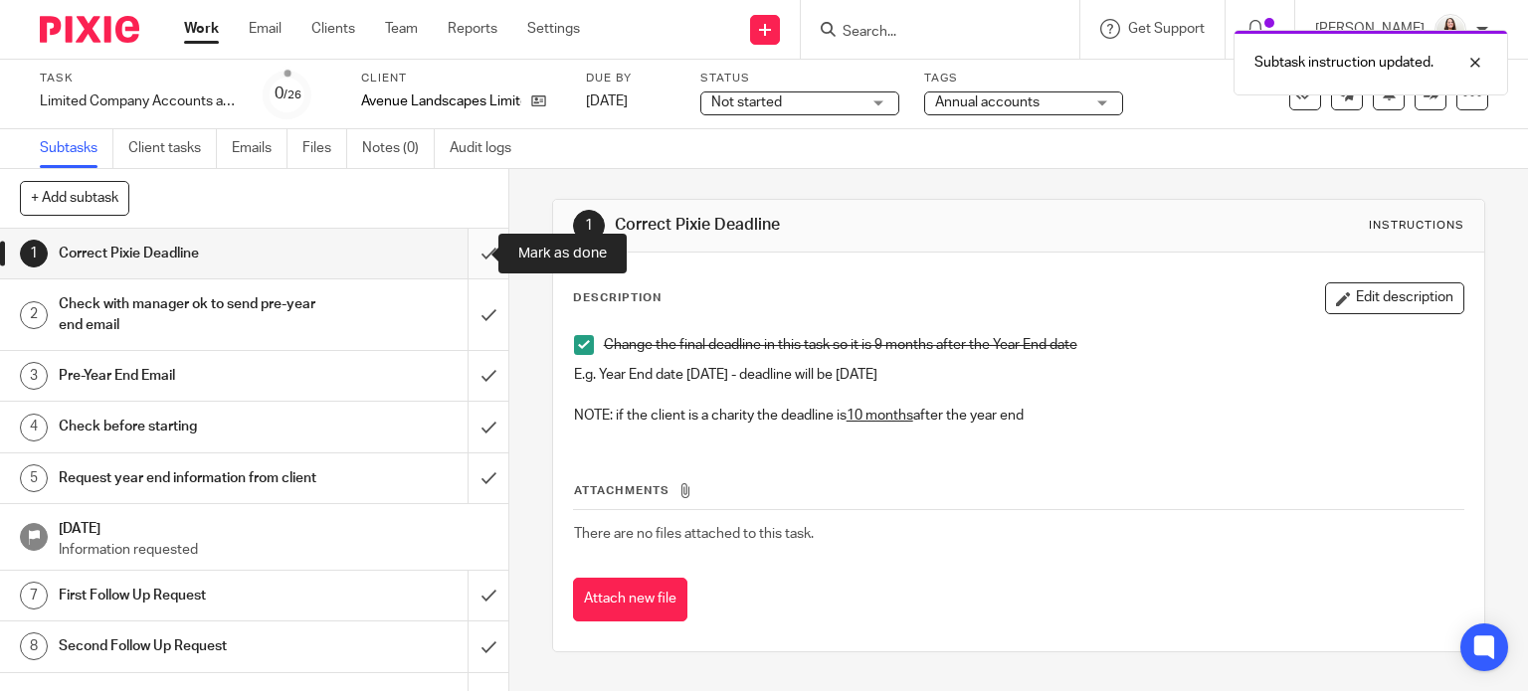
click at [467, 255] on input "submit" at bounding box center [254, 254] width 508 height 50
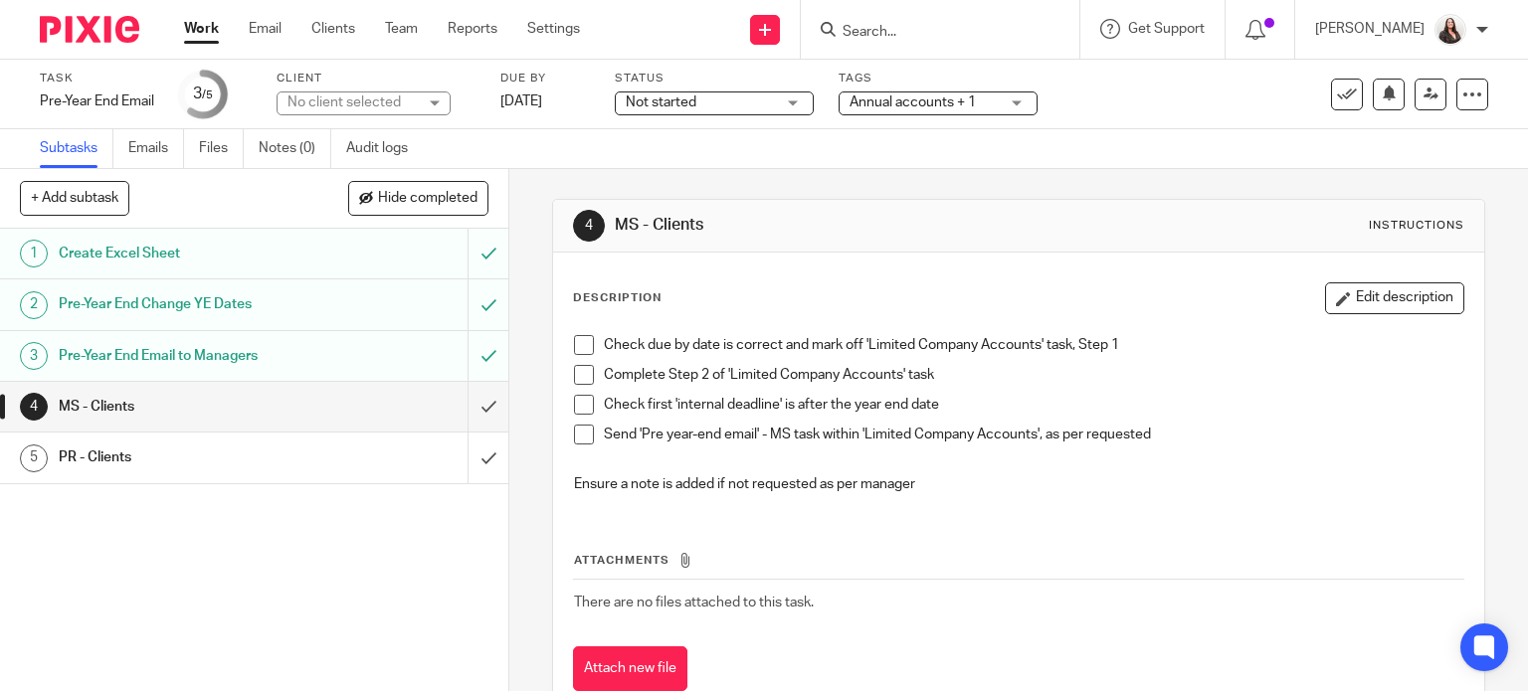
click at [574, 344] on span at bounding box center [584, 345] width 20 height 20
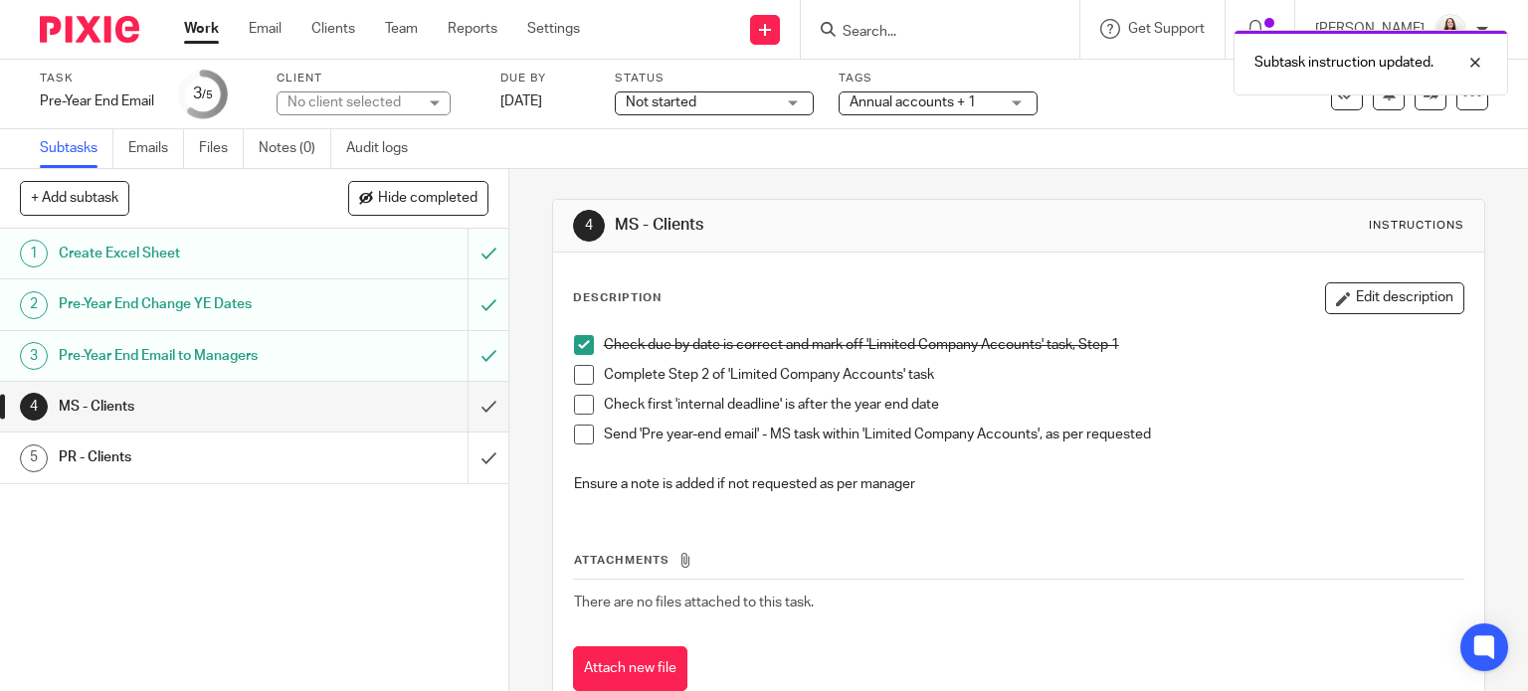
click at [321, 462] on div "PR - Clients" at bounding box center [253, 458] width 389 height 30
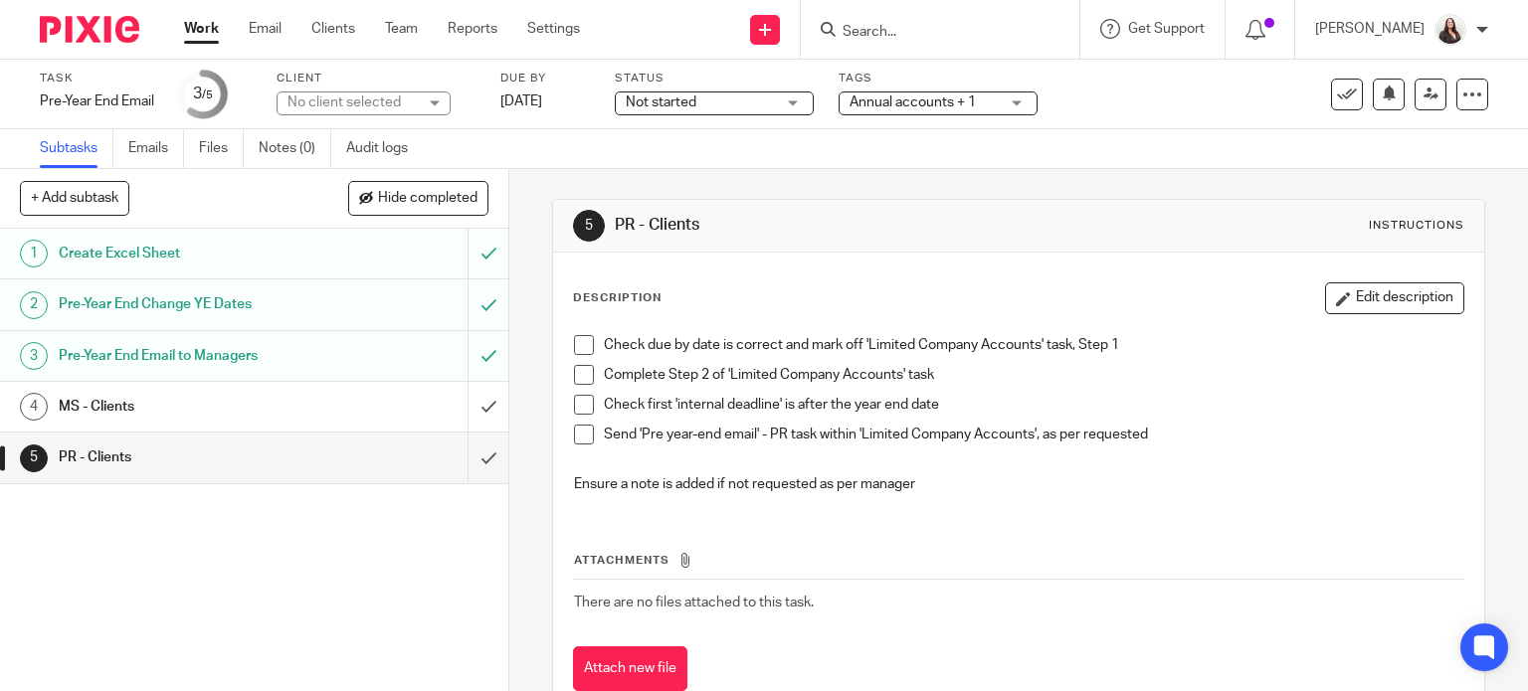
click at [575, 345] on span at bounding box center [584, 345] width 20 height 20
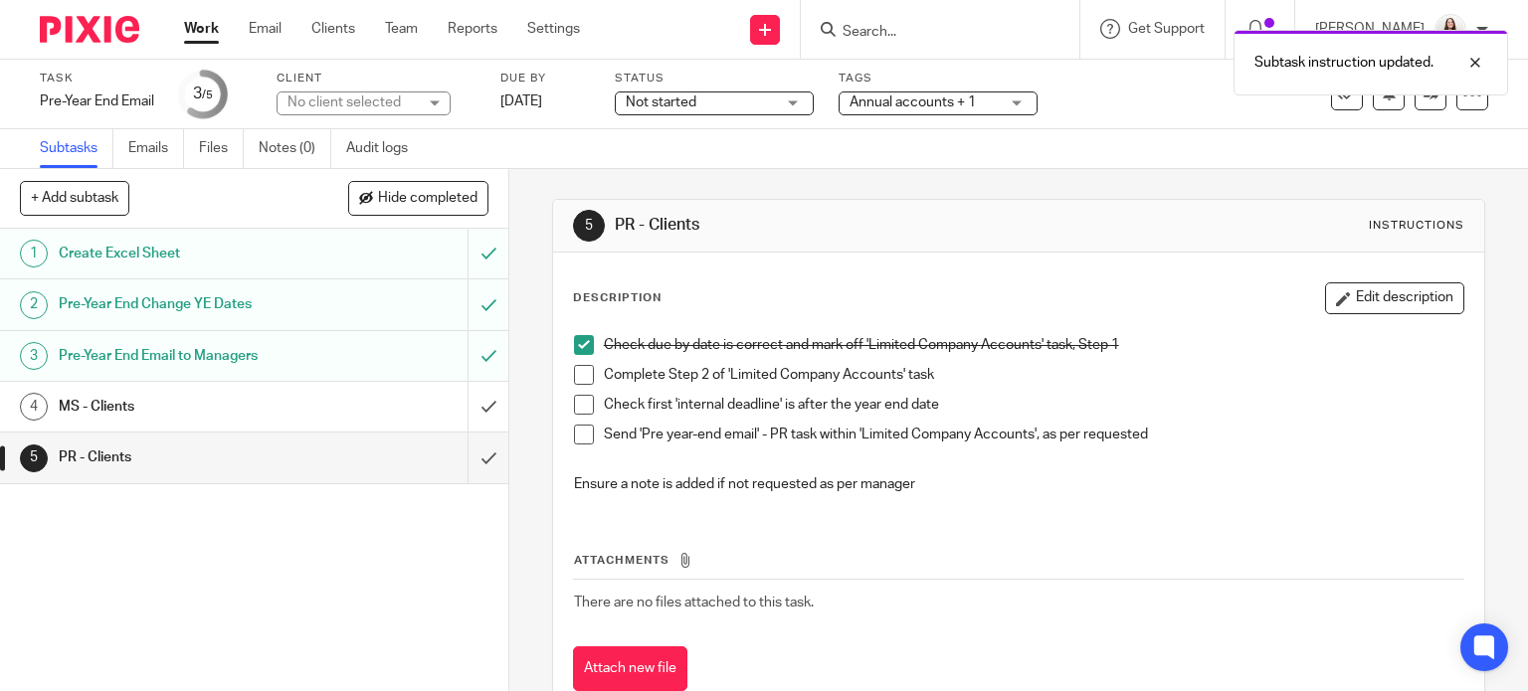
click at [577, 405] on span at bounding box center [584, 405] width 20 height 20
click at [347, 404] on div "MS - Clients" at bounding box center [253, 407] width 389 height 30
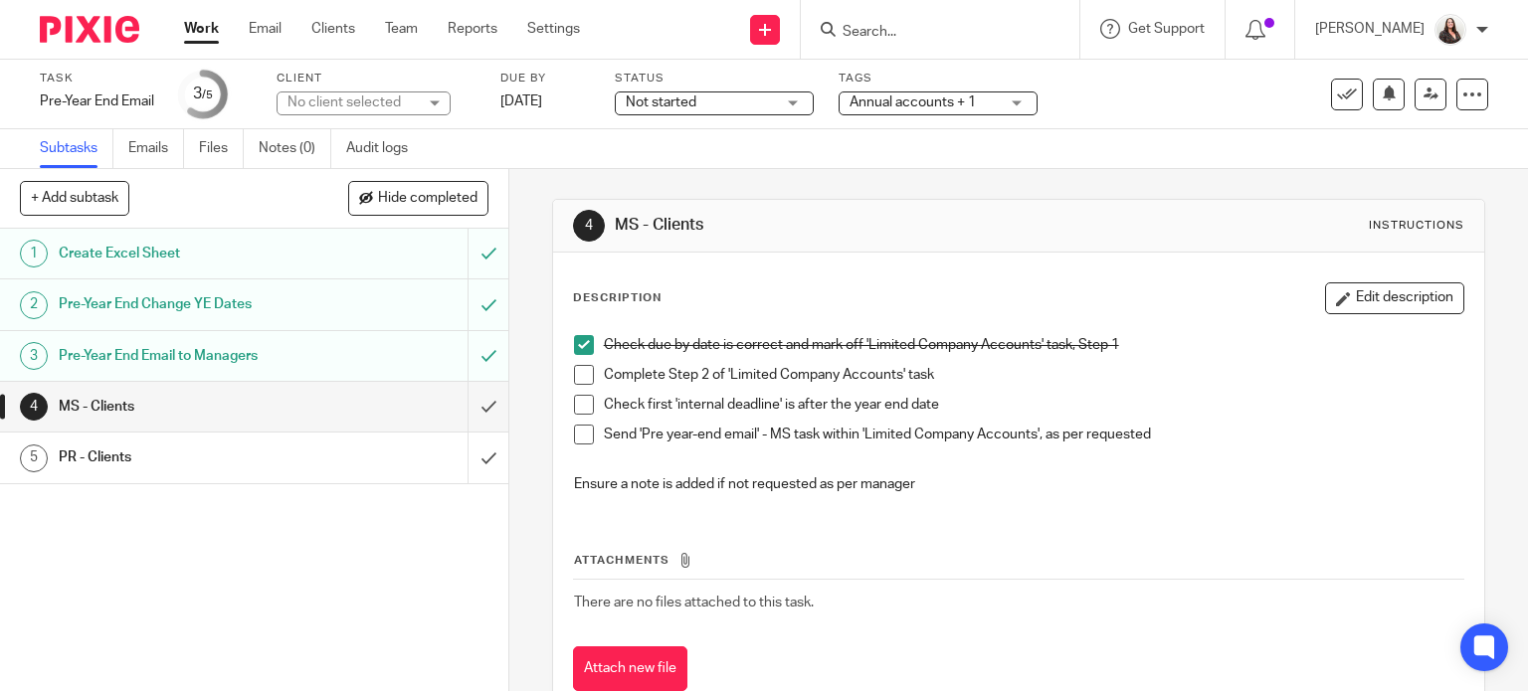
click at [574, 402] on span at bounding box center [584, 405] width 20 height 20
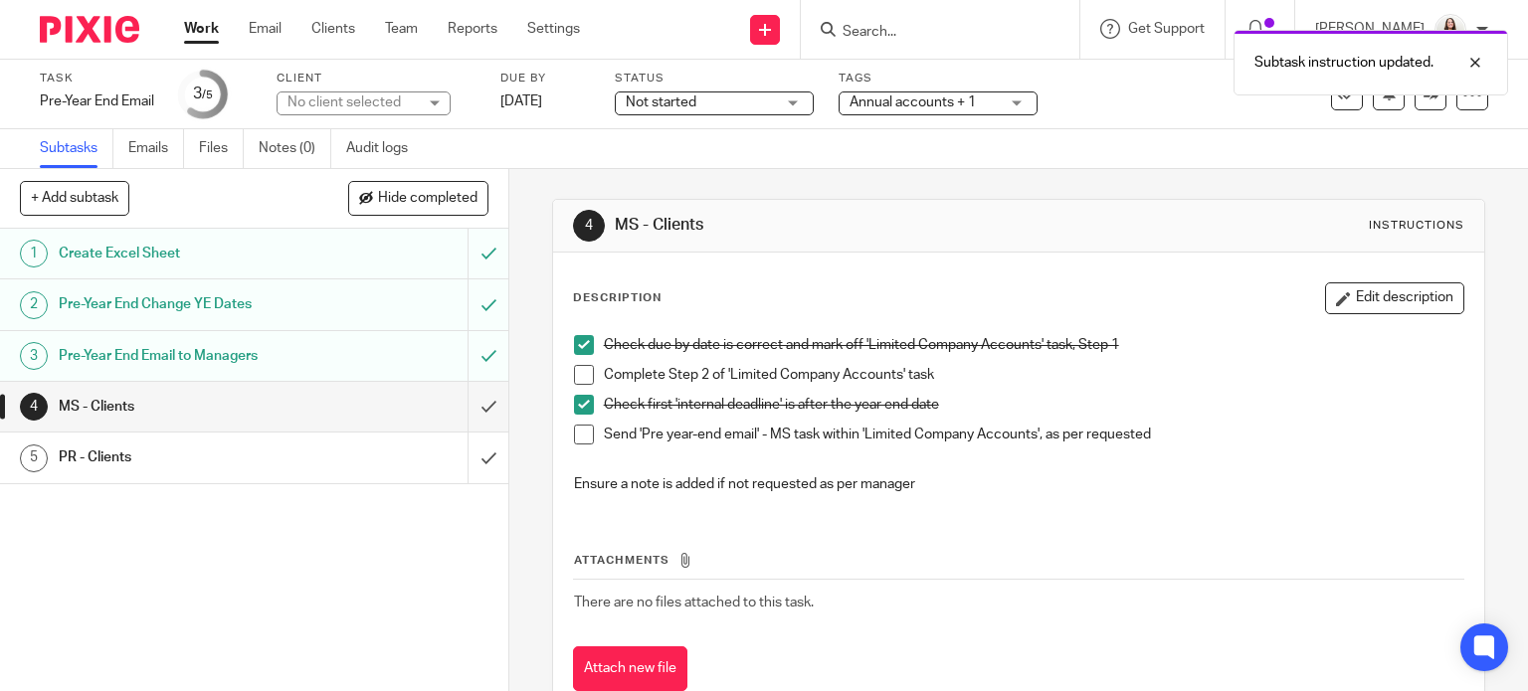
click at [574, 345] on span at bounding box center [584, 345] width 20 height 20
click at [242, 445] on h1 "PR - Clients" at bounding box center [189, 458] width 260 height 30
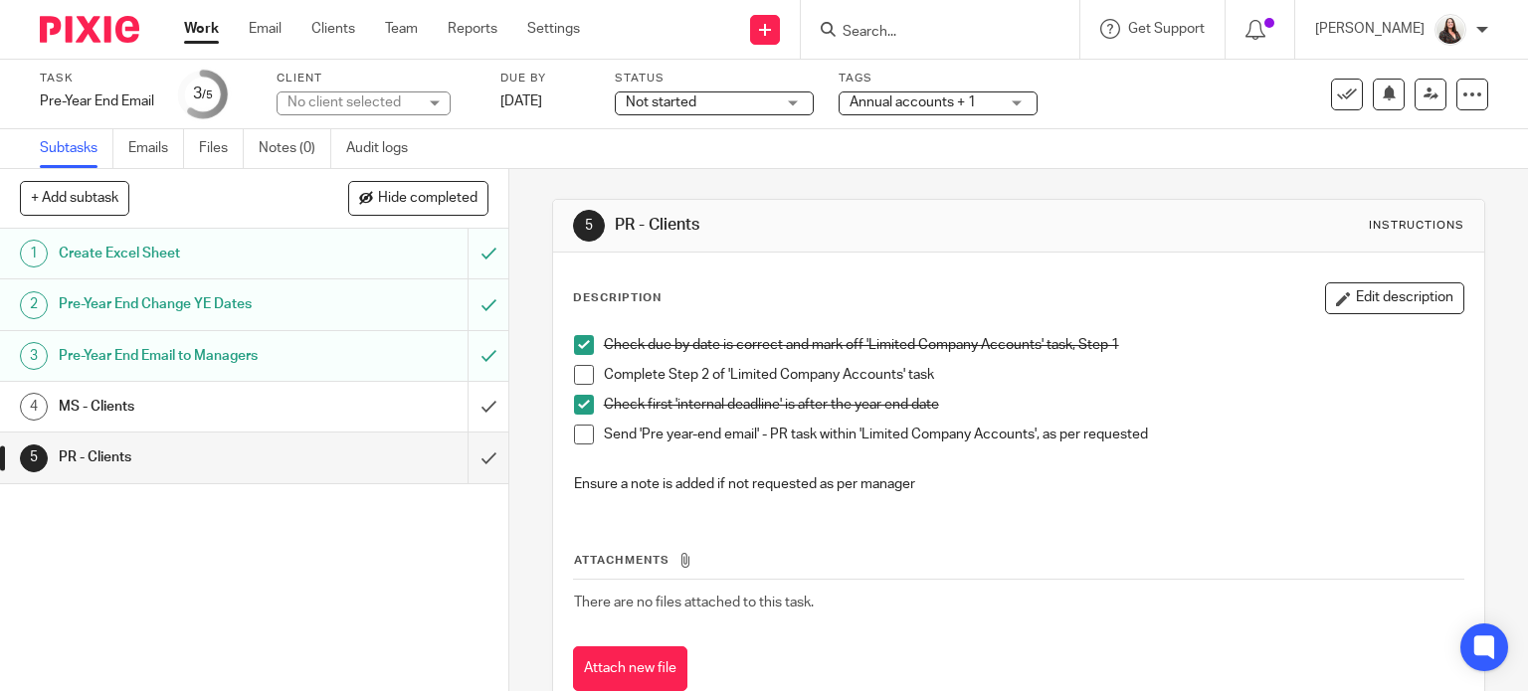
click at [574, 401] on span at bounding box center [584, 405] width 20 height 20
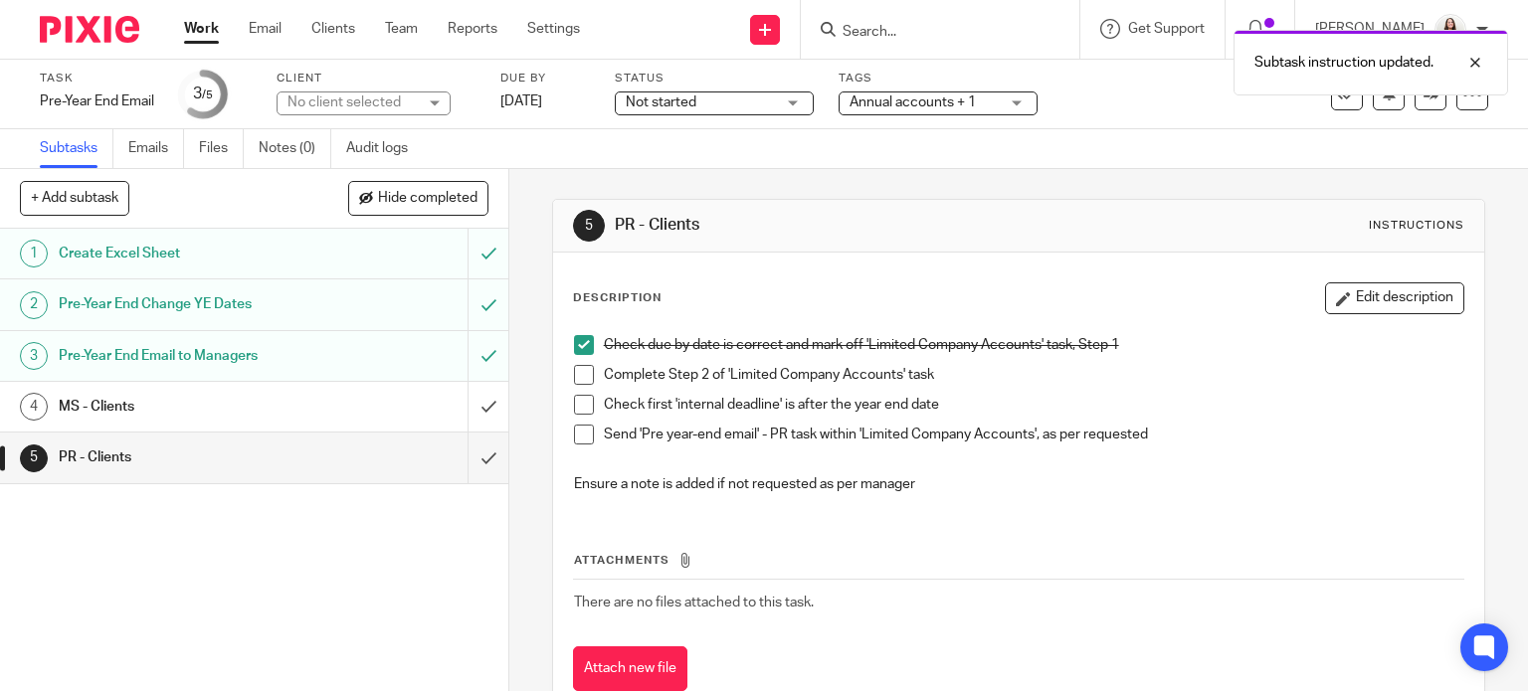
click at [574, 353] on span at bounding box center [584, 345] width 20 height 20
click at [346, 417] on div "MS - Clients" at bounding box center [253, 407] width 389 height 30
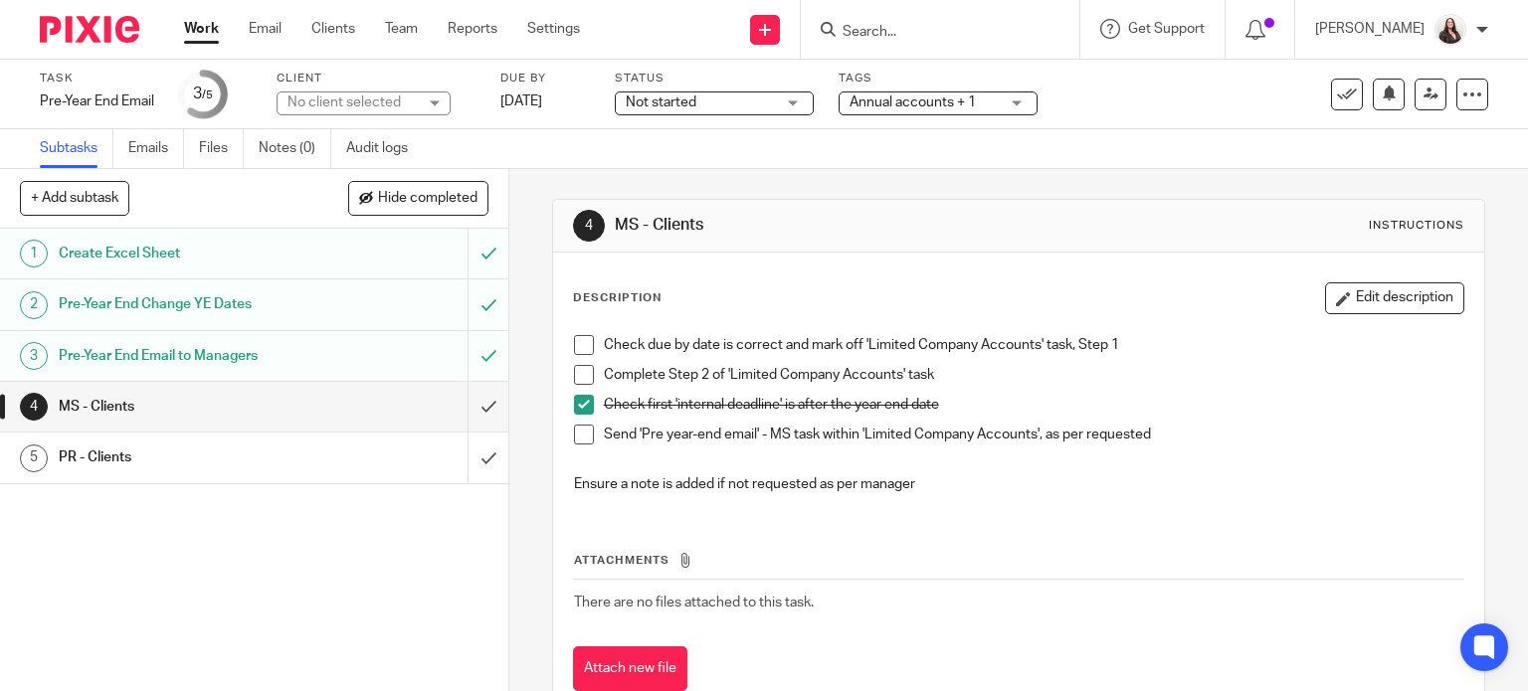
click at [574, 407] on span at bounding box center [584, 405] width 20 height 20
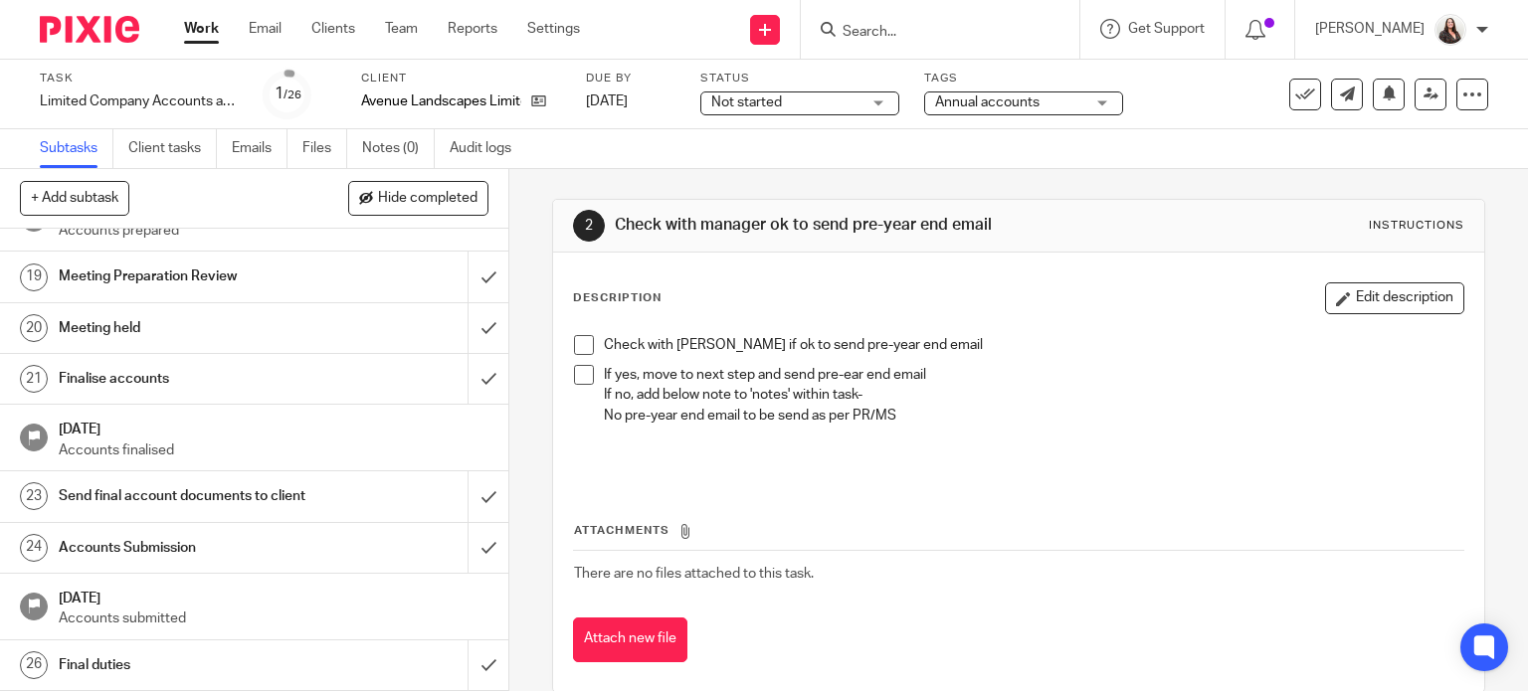
scroll to position [1078, 0]
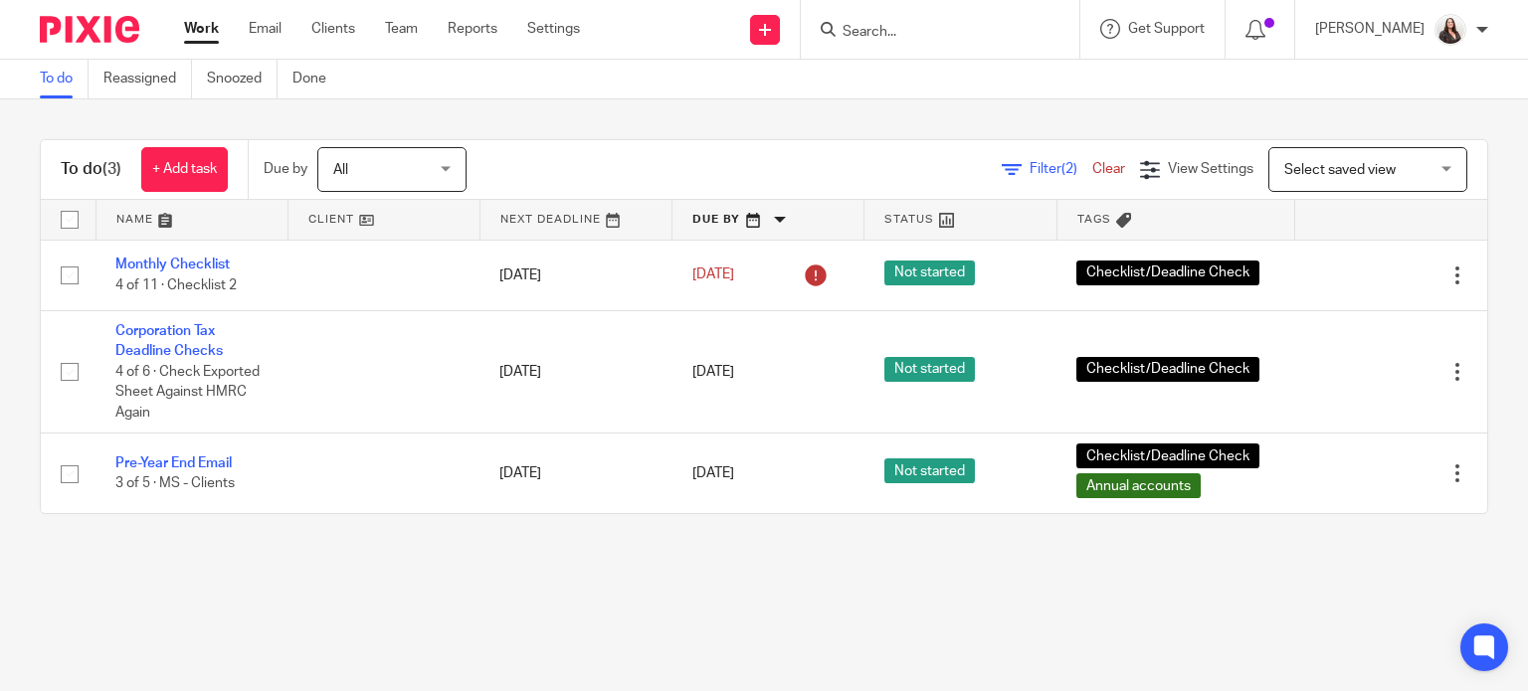
click at [911, 35] on input "Search" at bounding box center [930, 33] width 179 height 18
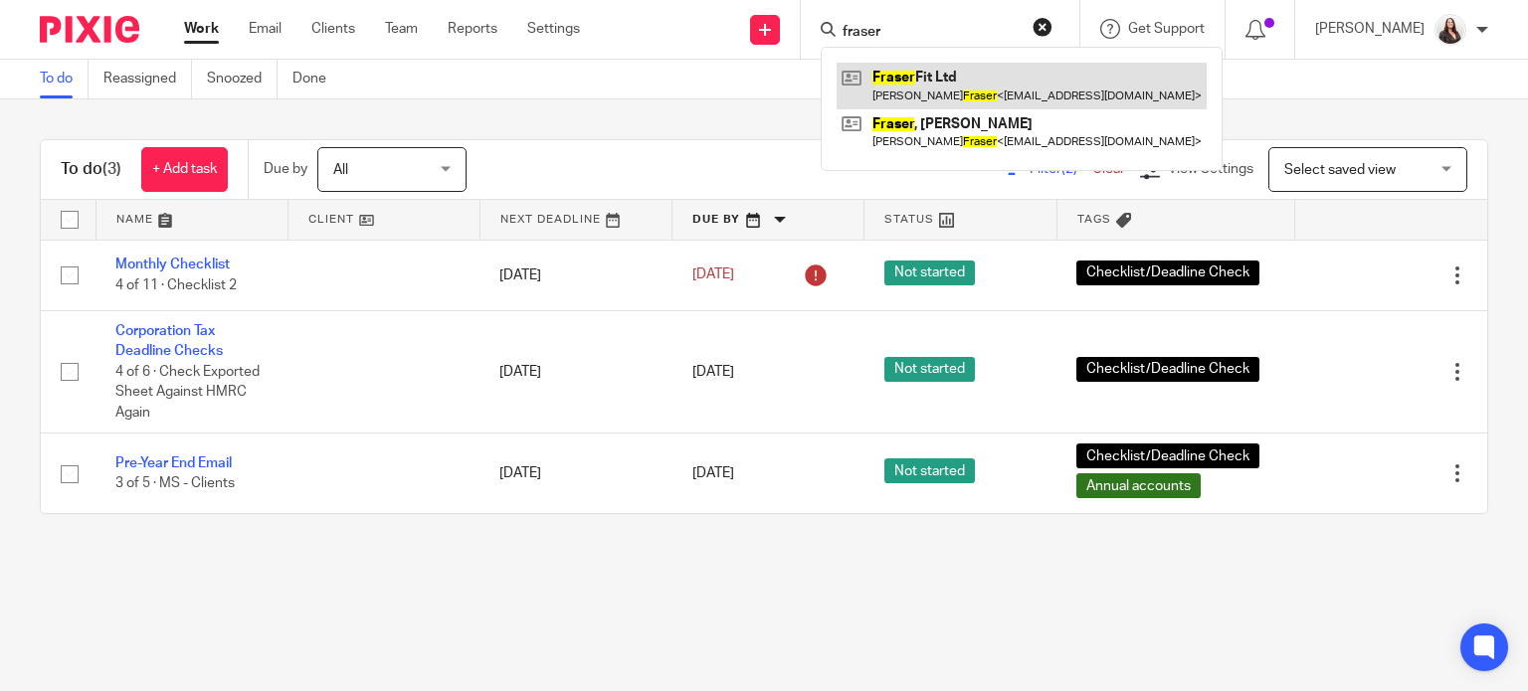
type input "fraser"
click at [967, 86] on link at bounding box center [1022, 86] width 370 height 46
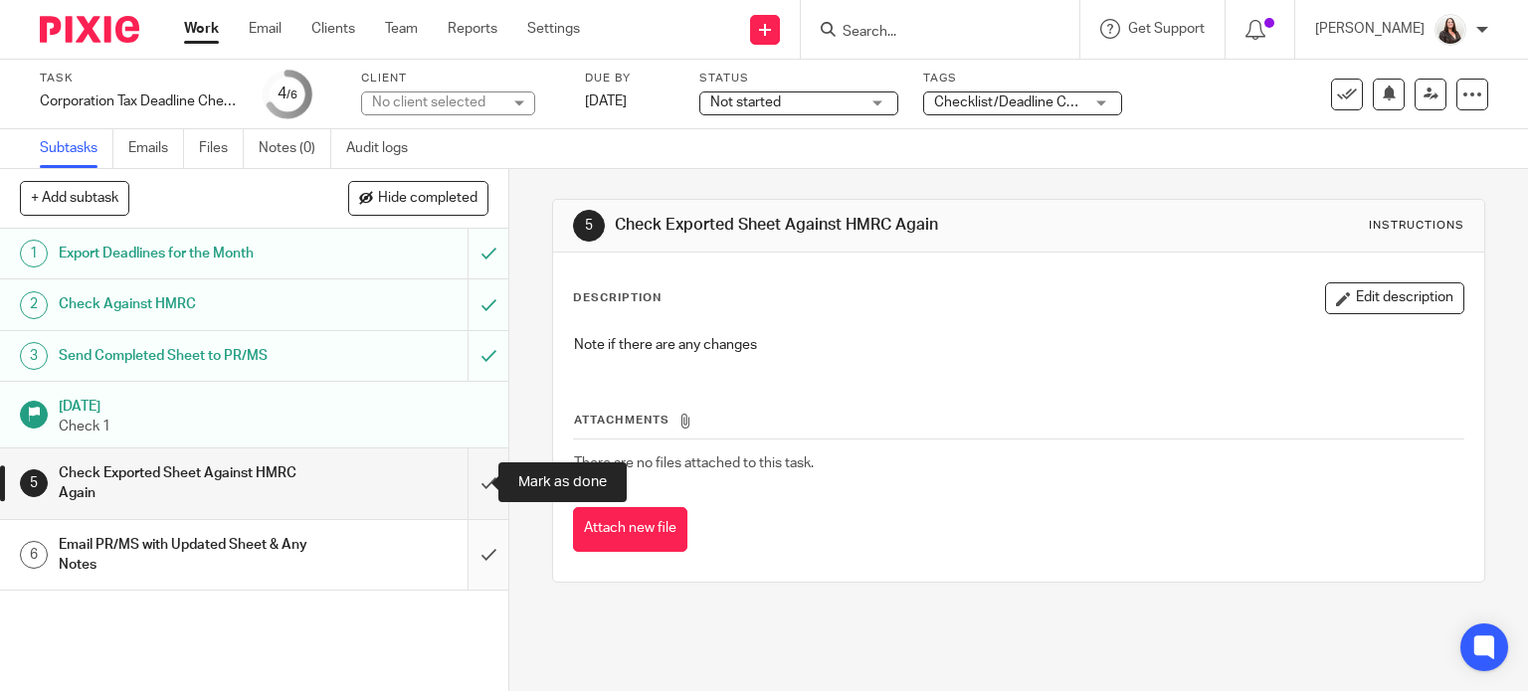
drag, startPoint x: 466, startPoint y: 480, endPoint x: 487, endPoint y: 538, distance: 61.7
click at [466, 489] on input "submit" at bounding box center [254, 484] width 508 height 71
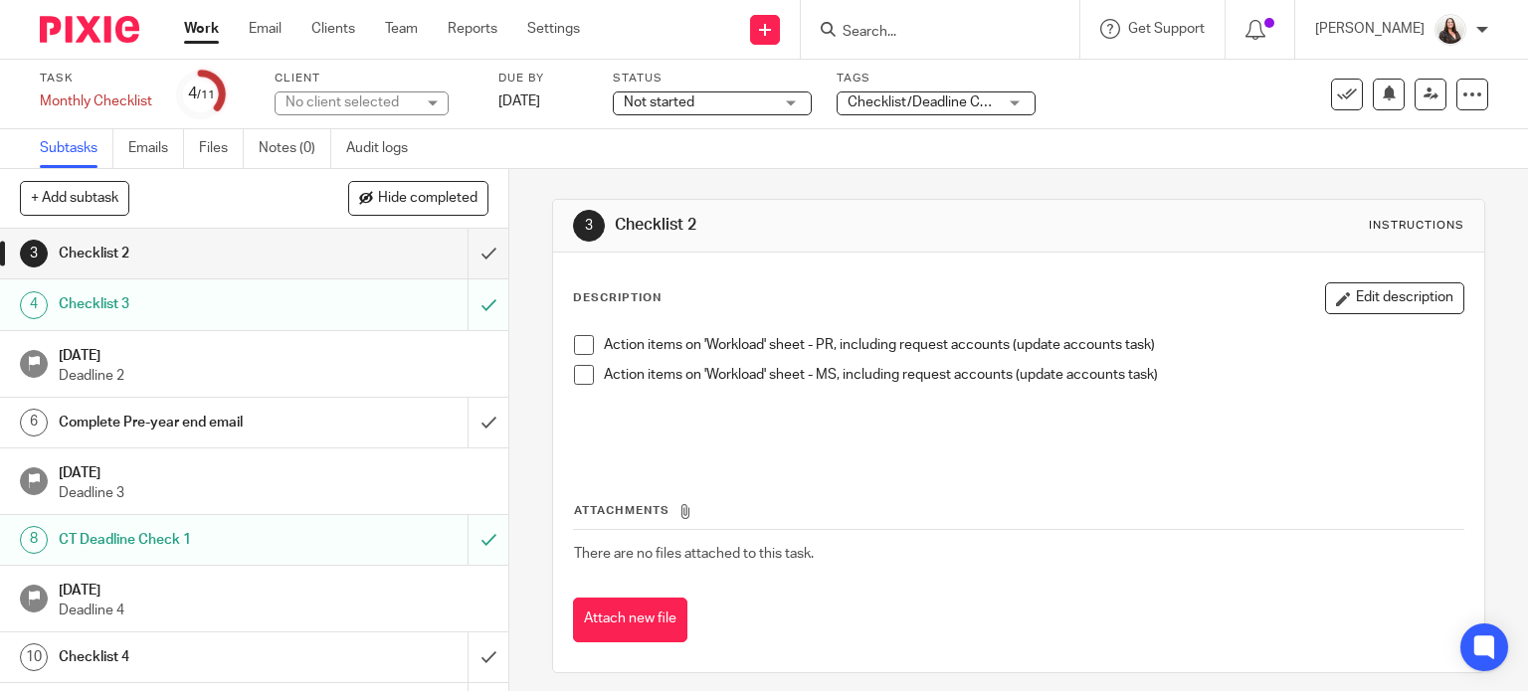
scroll to position [158, 0]
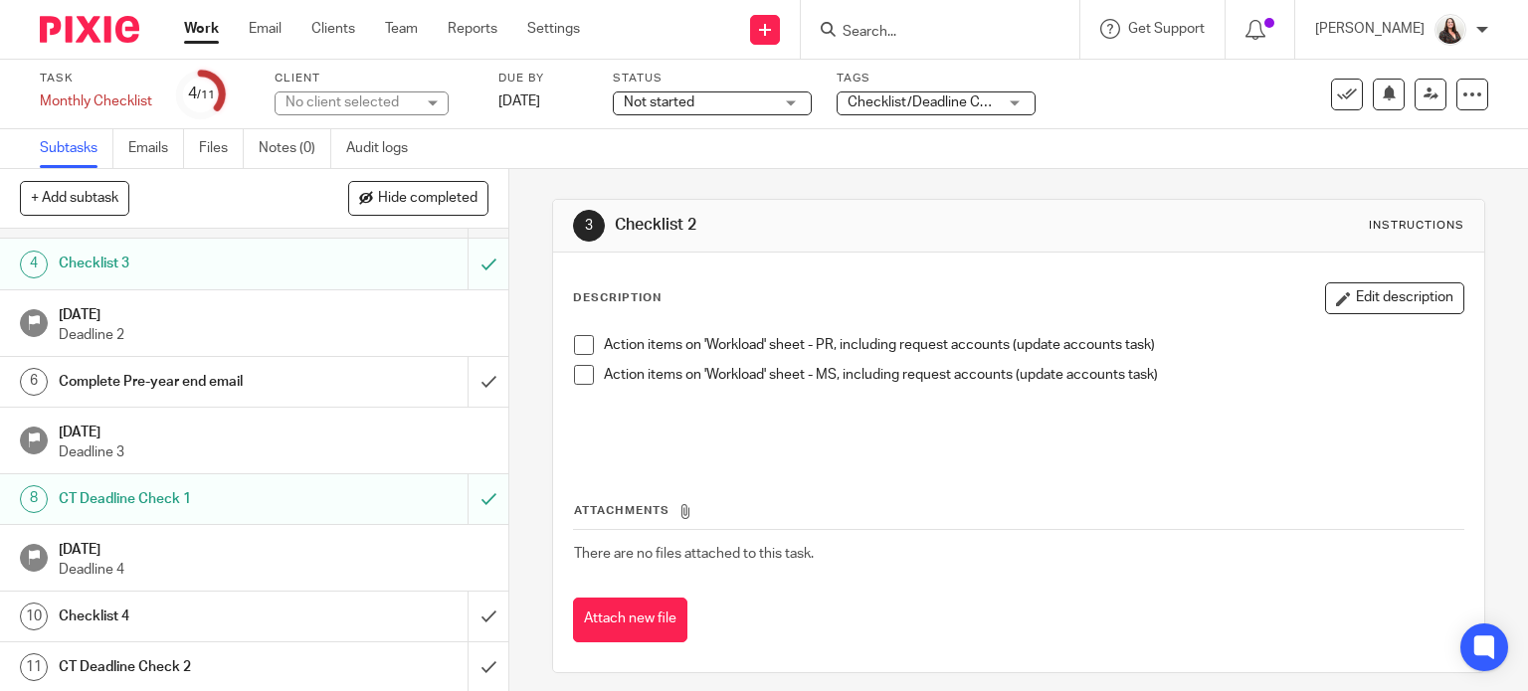
drag, startPoint x: 401, startPoint y: 667, endPoint x: 426, endPoint y: 667, distance: 24.9
click at [401, 667] on div "CT Deadline Check 2" at bounding box center [253, 668] width 389 height 30
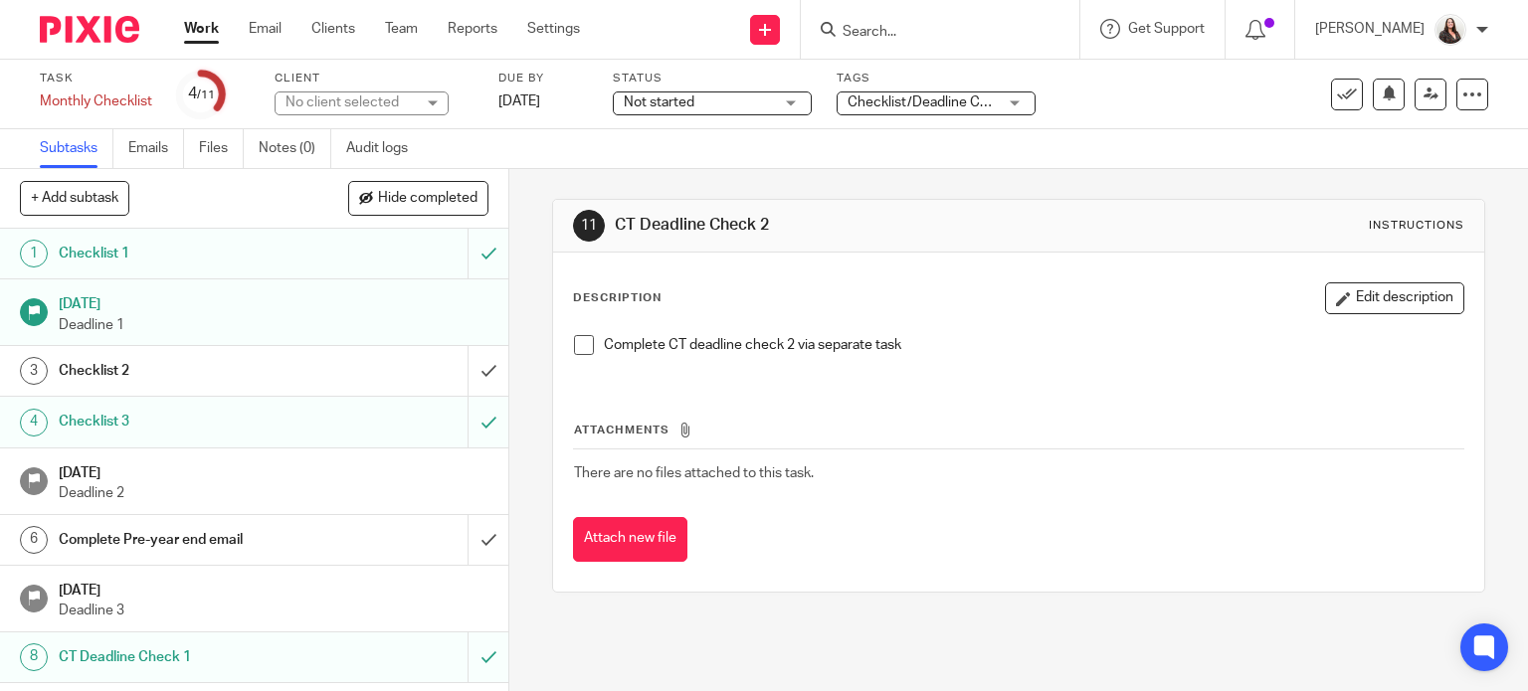
scroll to position [158, 0]
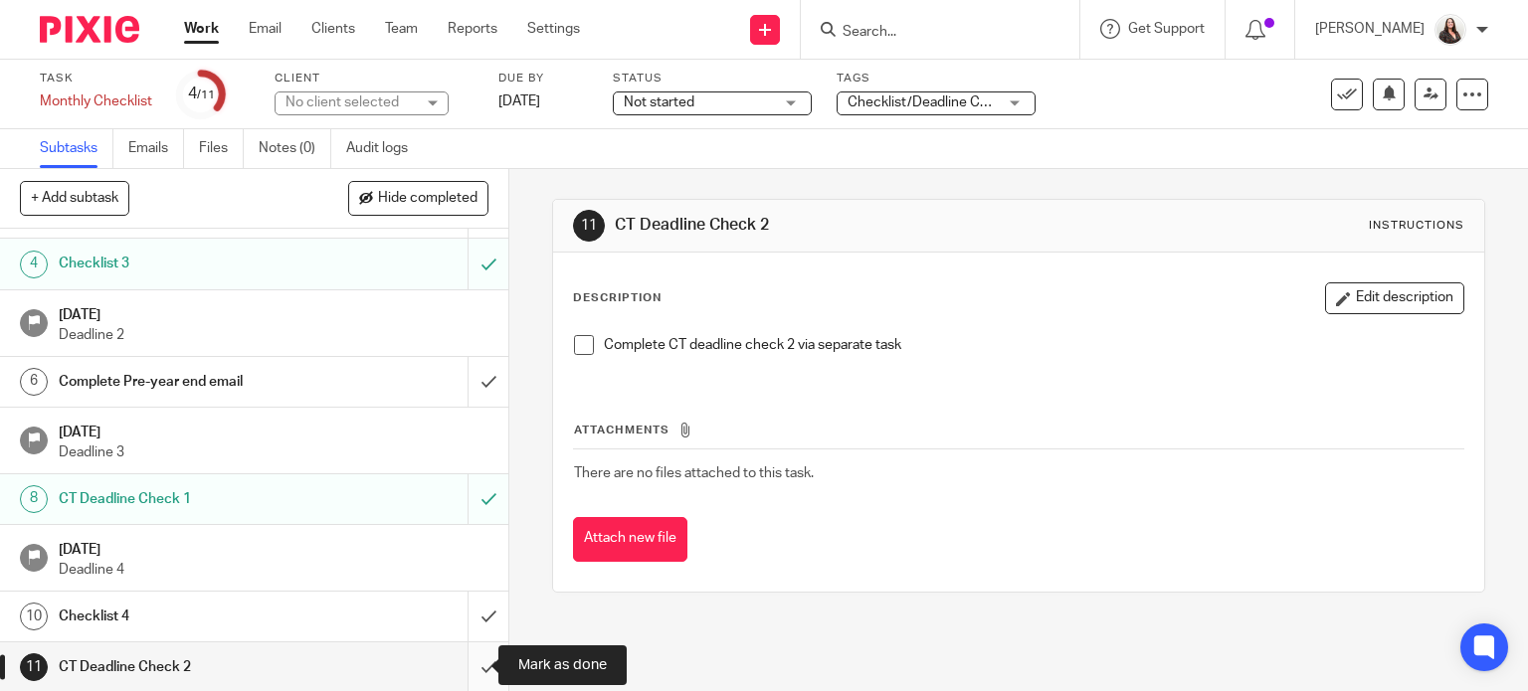
click at [469, 667] on input "submit" at bounding box center [254, 668] width 508 height 50
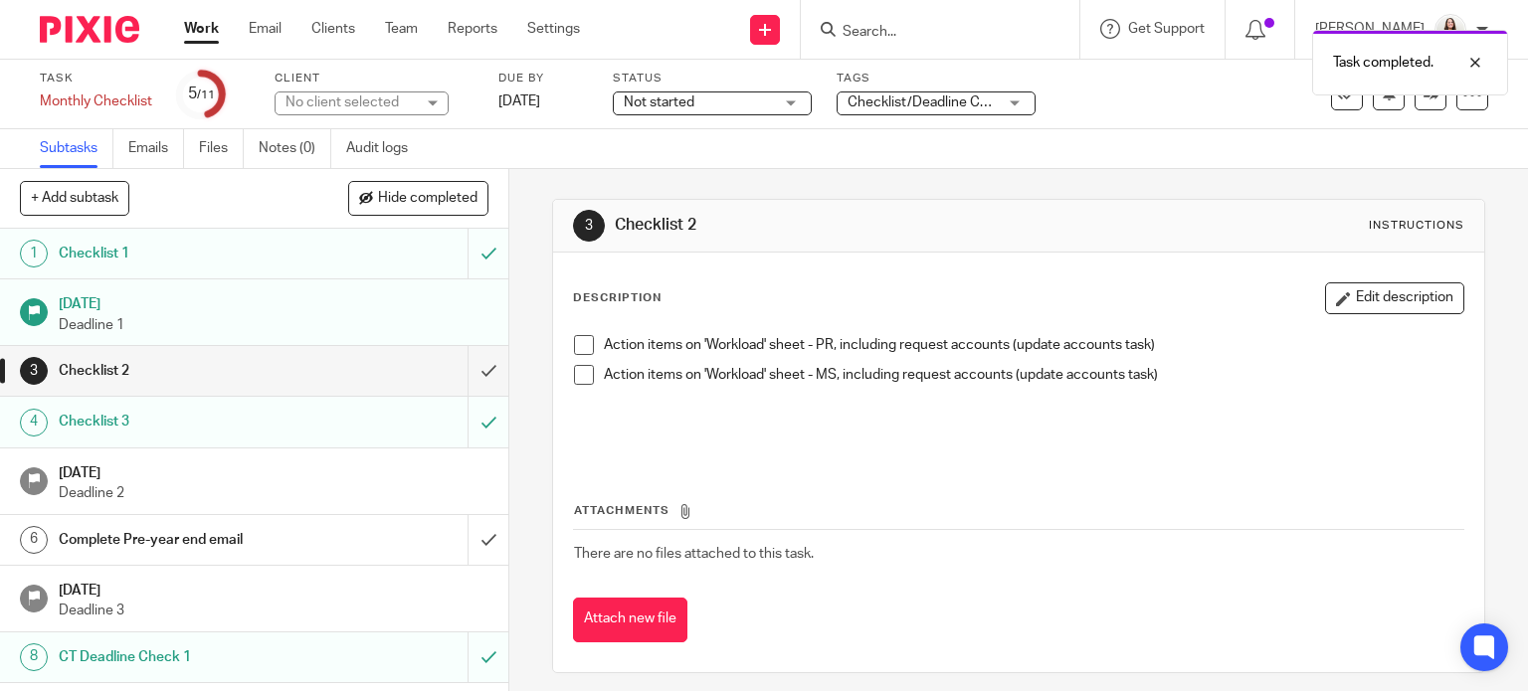
scroll to position [158, 0]
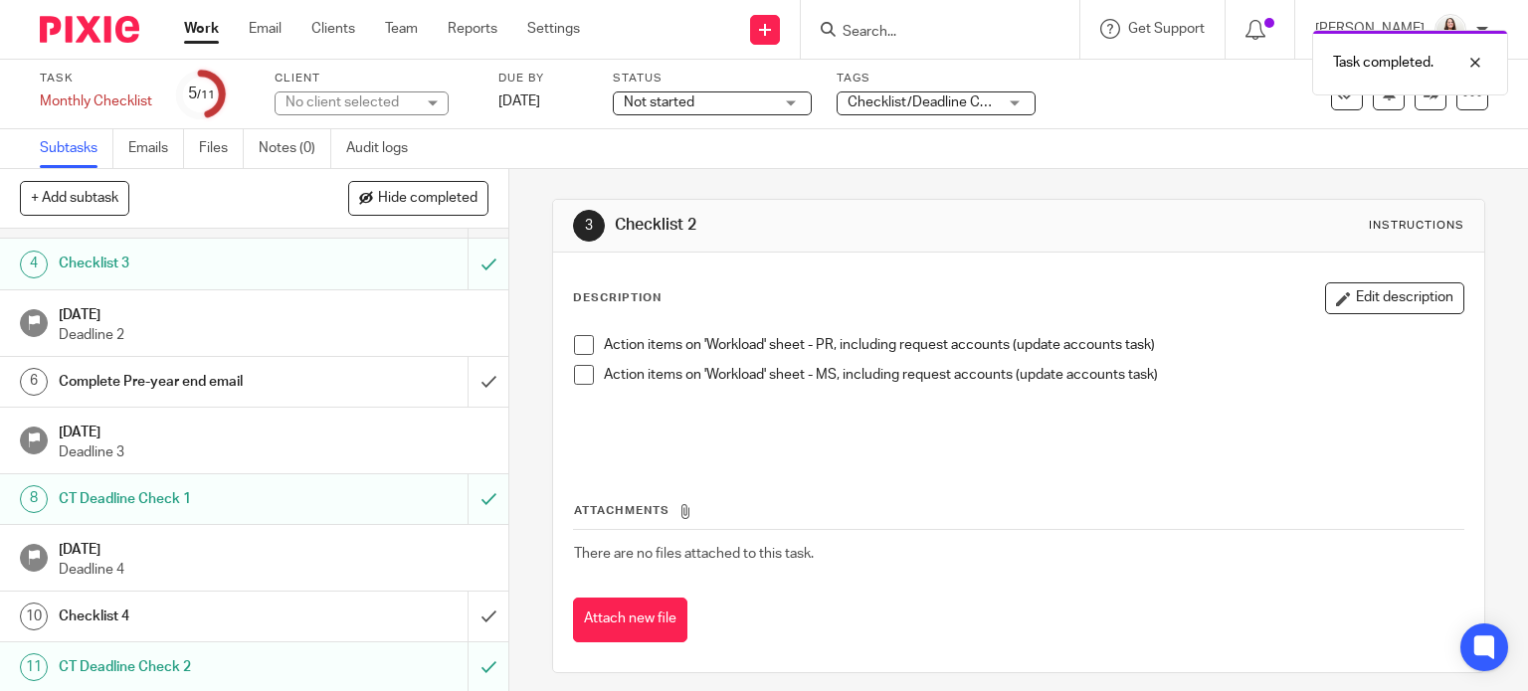
click at [150, 624] on h1 "Checklist 4" at bounding box center [189, 617] width 260 height 30
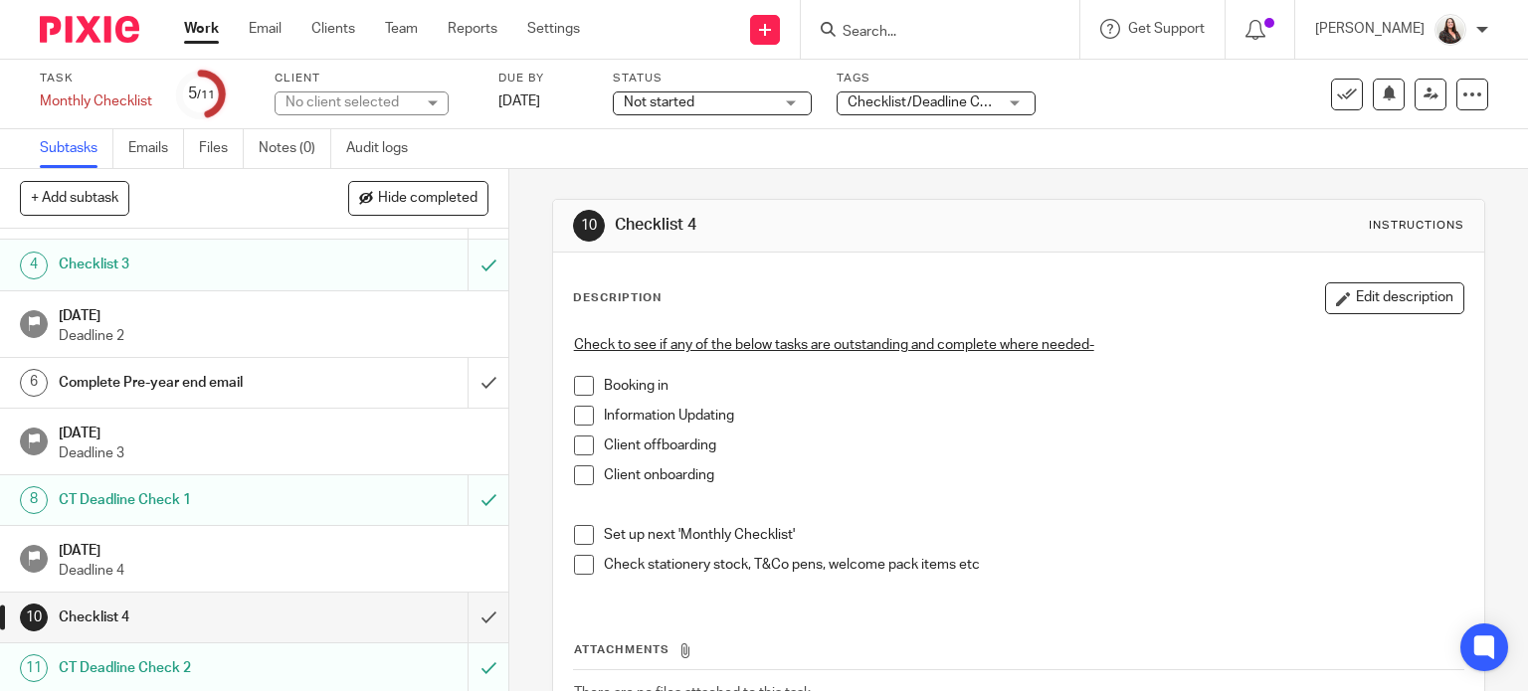
scroll to position [158, 0]
click at [165, 380] on h1 "Complete Pre-year end email" at bounding box center [189, 382] width 260 height 30
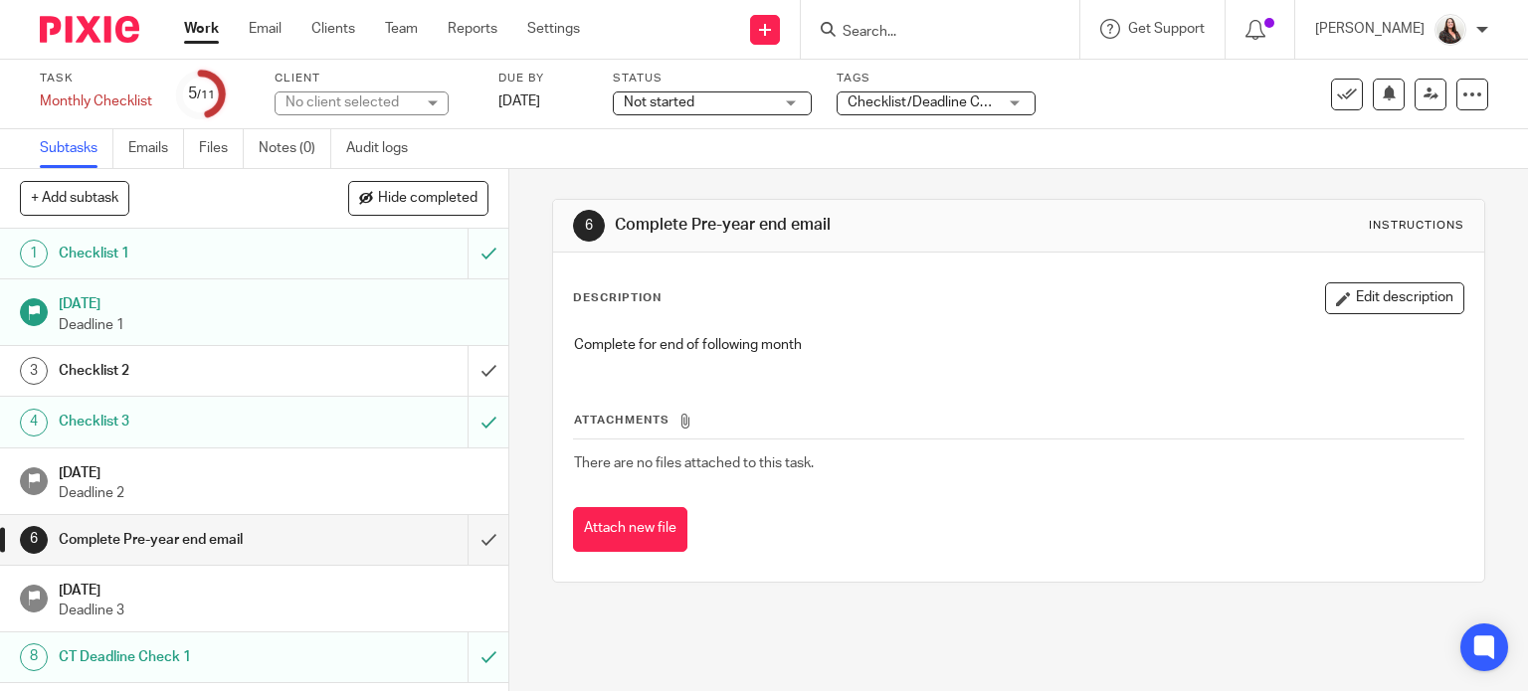
click at [126, 369] on h1 "Checklist 2" at bounding box center [189, 371] width 260 height 30
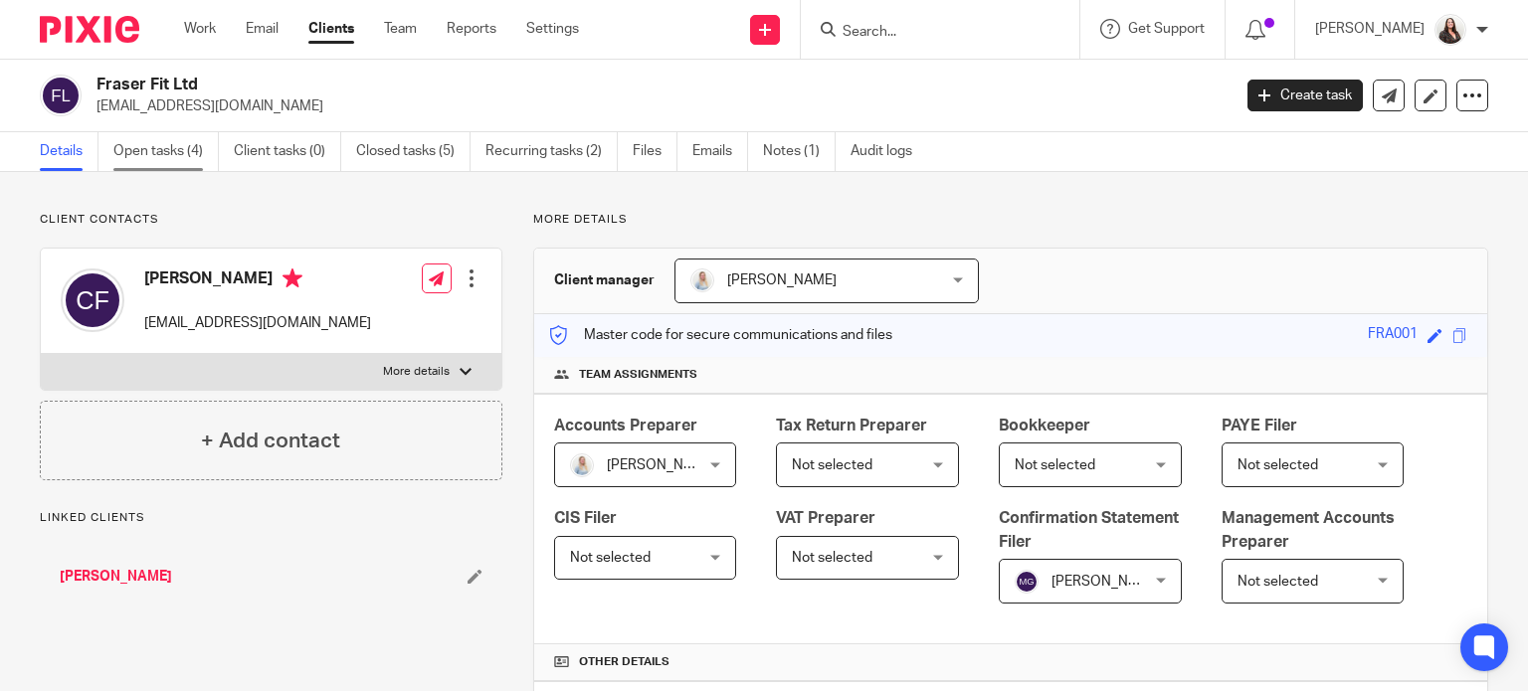
click at [147, 152] on link "Open tasks (4)" at bounding box center [165, 151] width 105 height 39
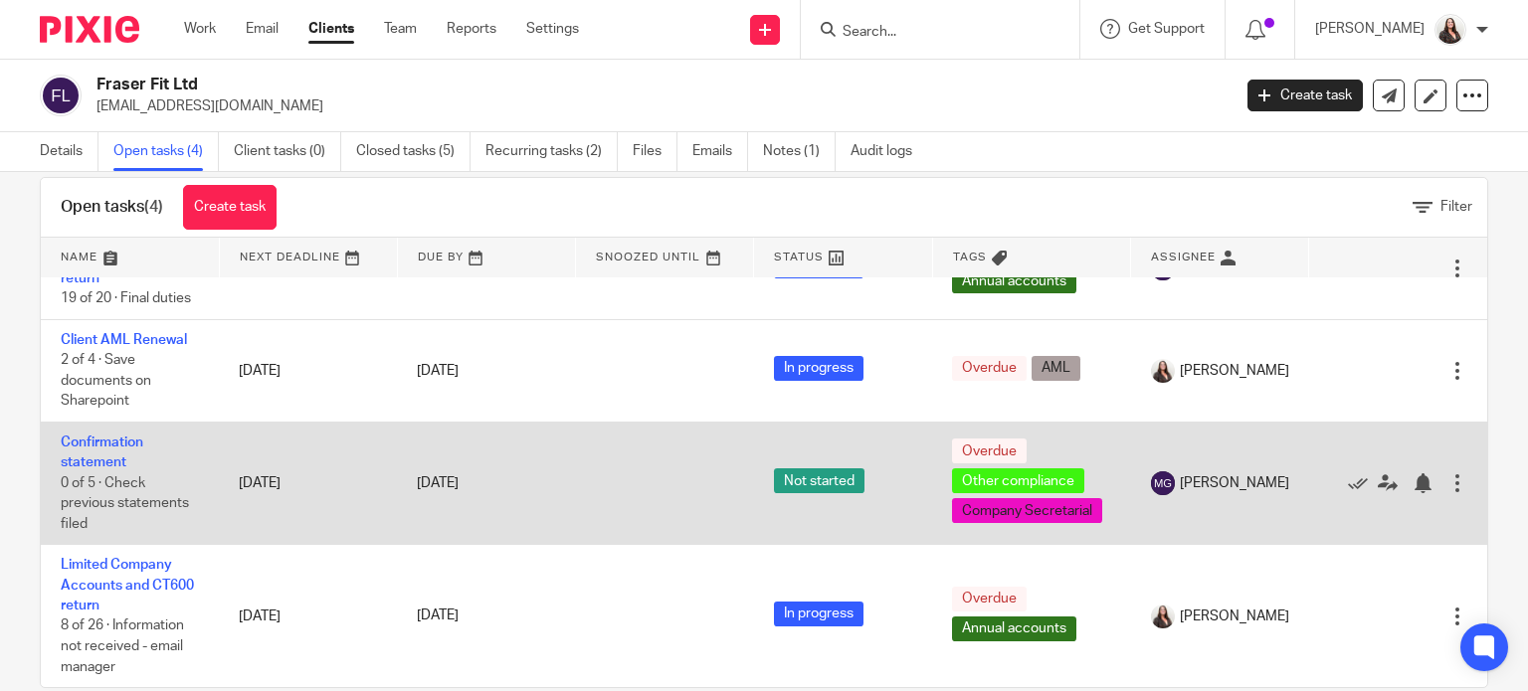
scroll to position [71, 0]
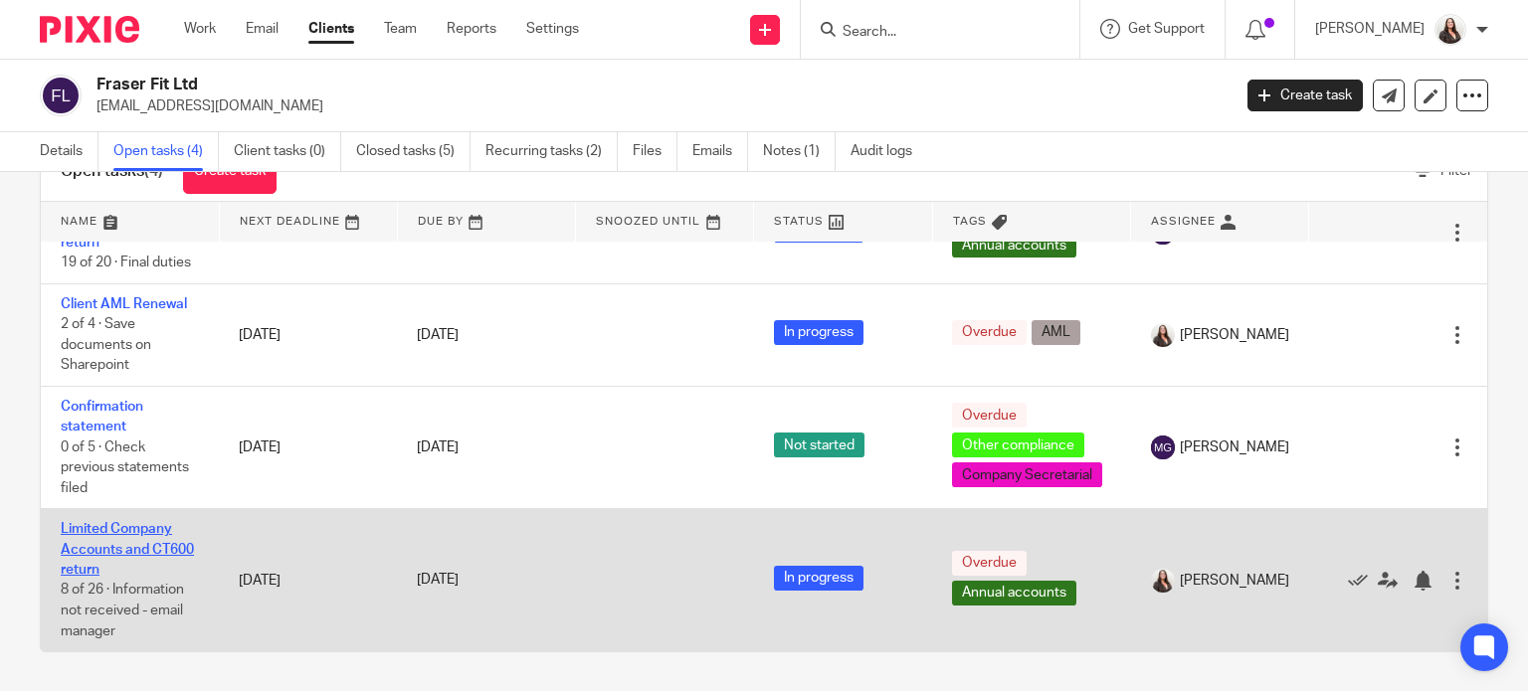
drag, startPoint x: 123, startPoint y: 521, endPoint x: 112, endPoint y: 532, distance: 15.5
click at [112, 532] on link "Limited Company Accounts and CT600 return" at bounding box center [127, 549] width 133 height 55
